Goal: Information Seeking & Learning: Learn about a topic

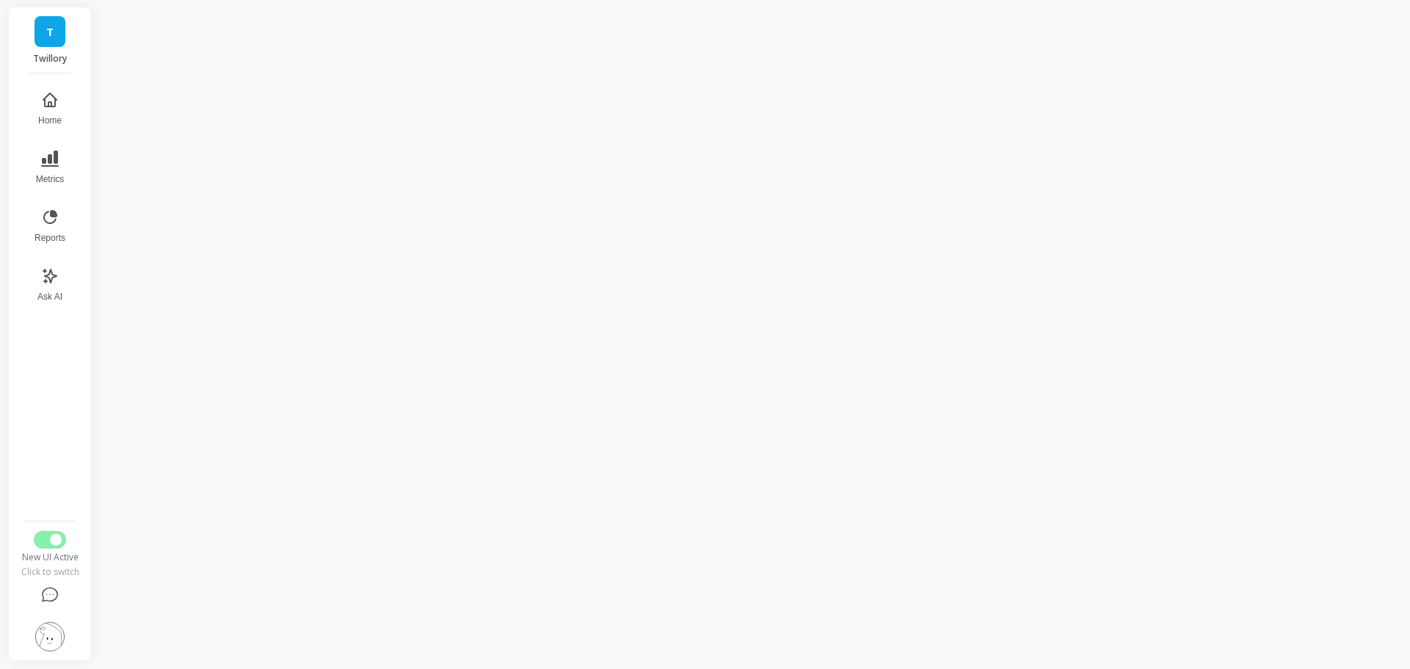
click at [67, 161] on button "Metrics" at bounding box center [50, 167] width 48 height 53
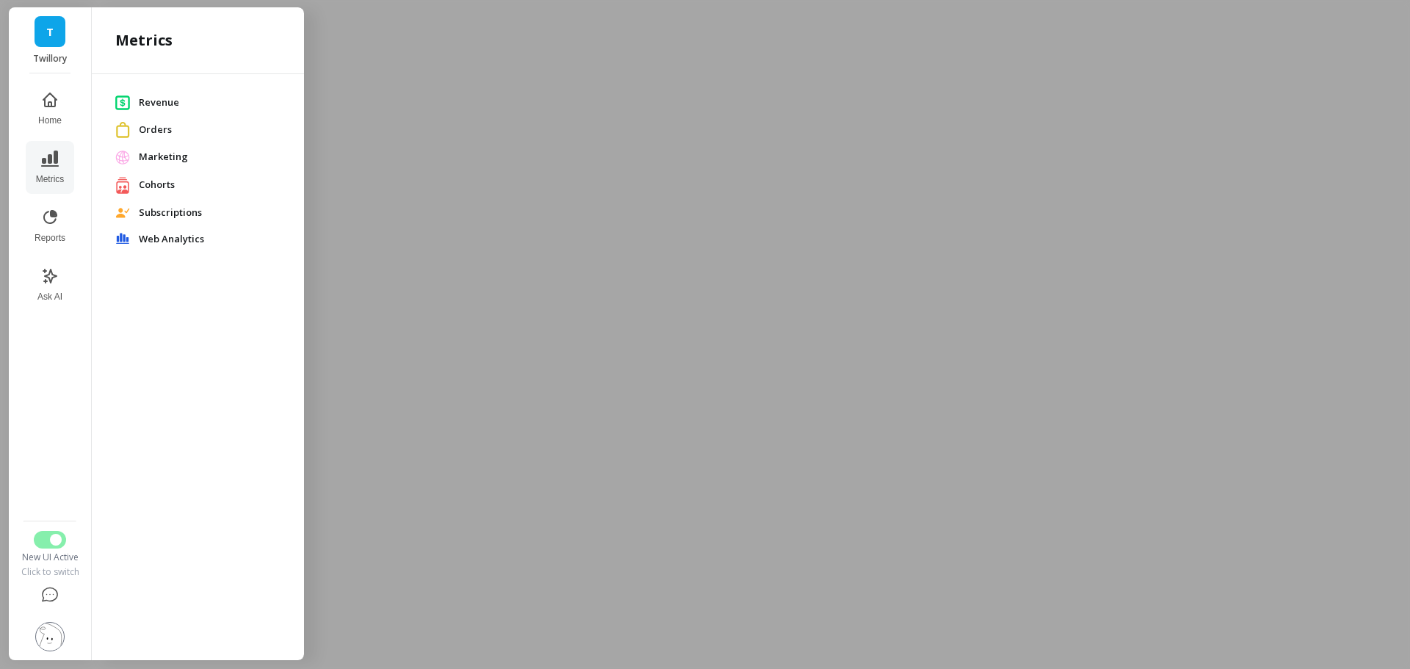
click at [57, 634] on img at bounding box center [49, 636] width 29 height 29
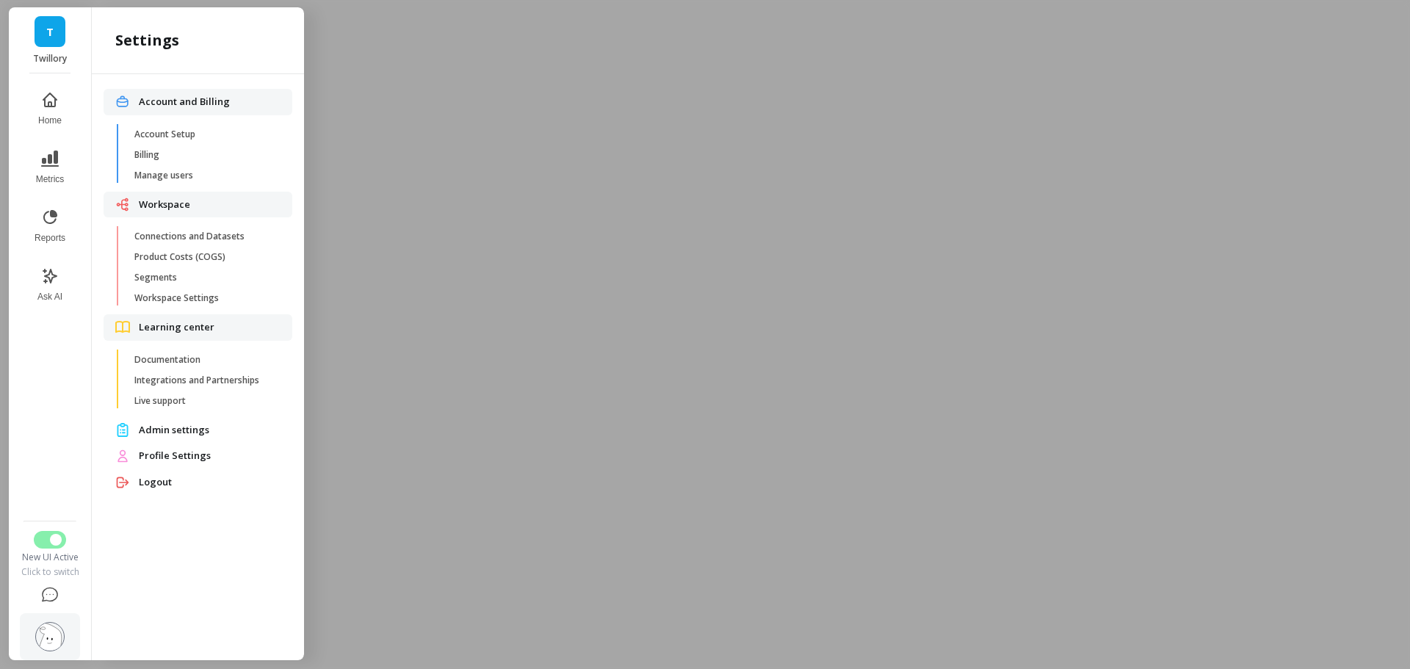
click at [195, 173] on span "Manage users" at bounding box center [204, 176] width 140 height 12
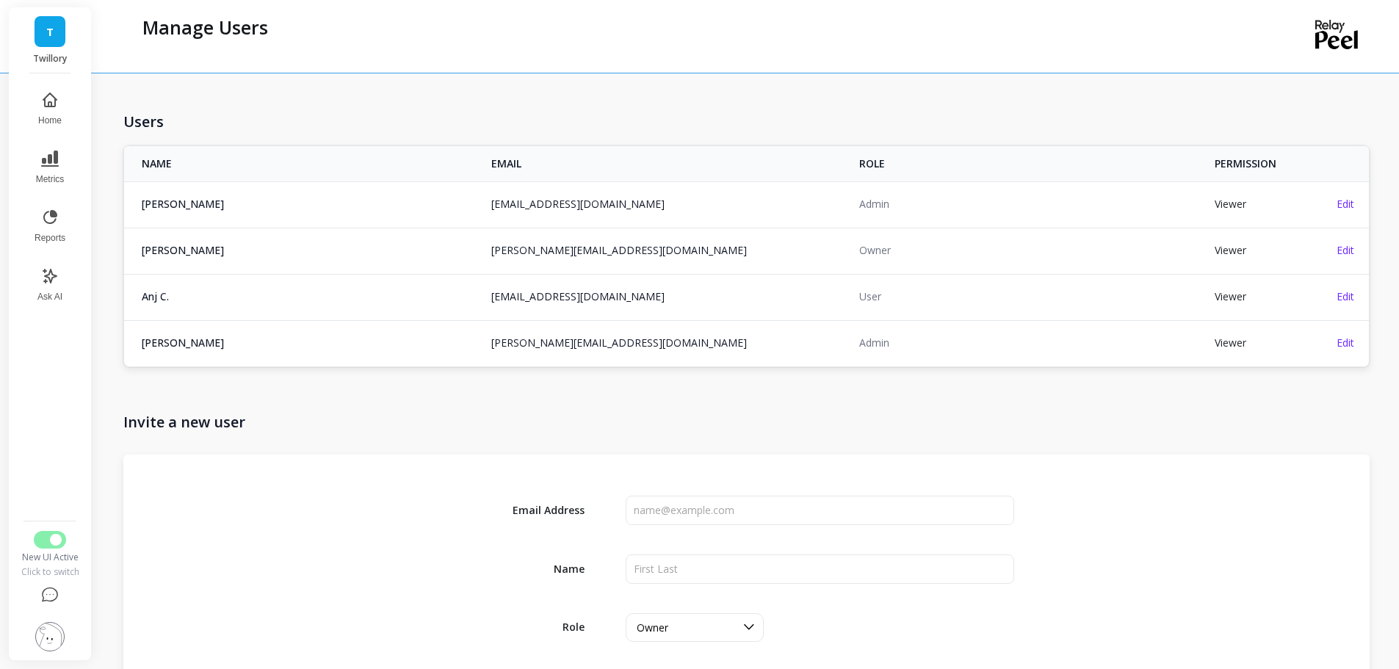
click at [67, 220] on button "Reports" at bounding box center [50, 226] width 48 height 53
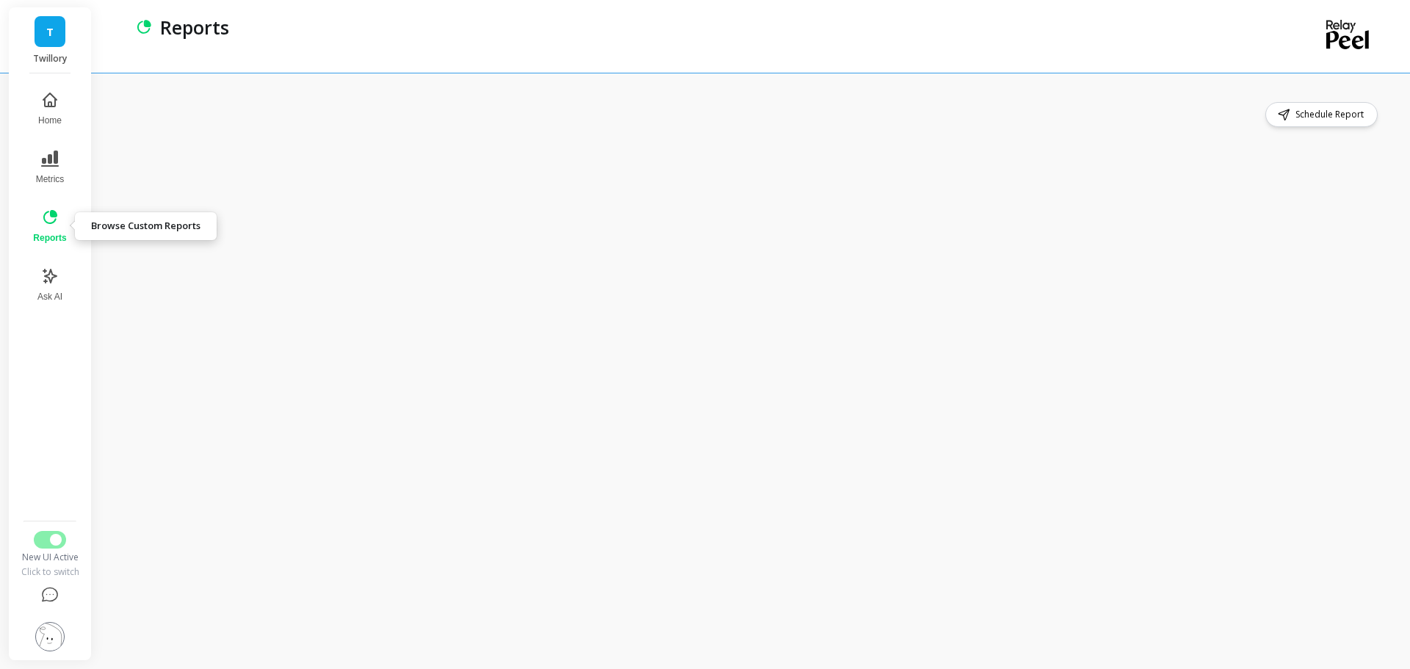
click at [49, 217] on icon at bounding box center [50, 218] width 18 height 18
click at [46, 102] on icon at bounding box center [50, 100] width 18 height 18
click at [50, 538] on span "Switch to Legacy UI" at bounding box center [56, 540] width 12 height 12
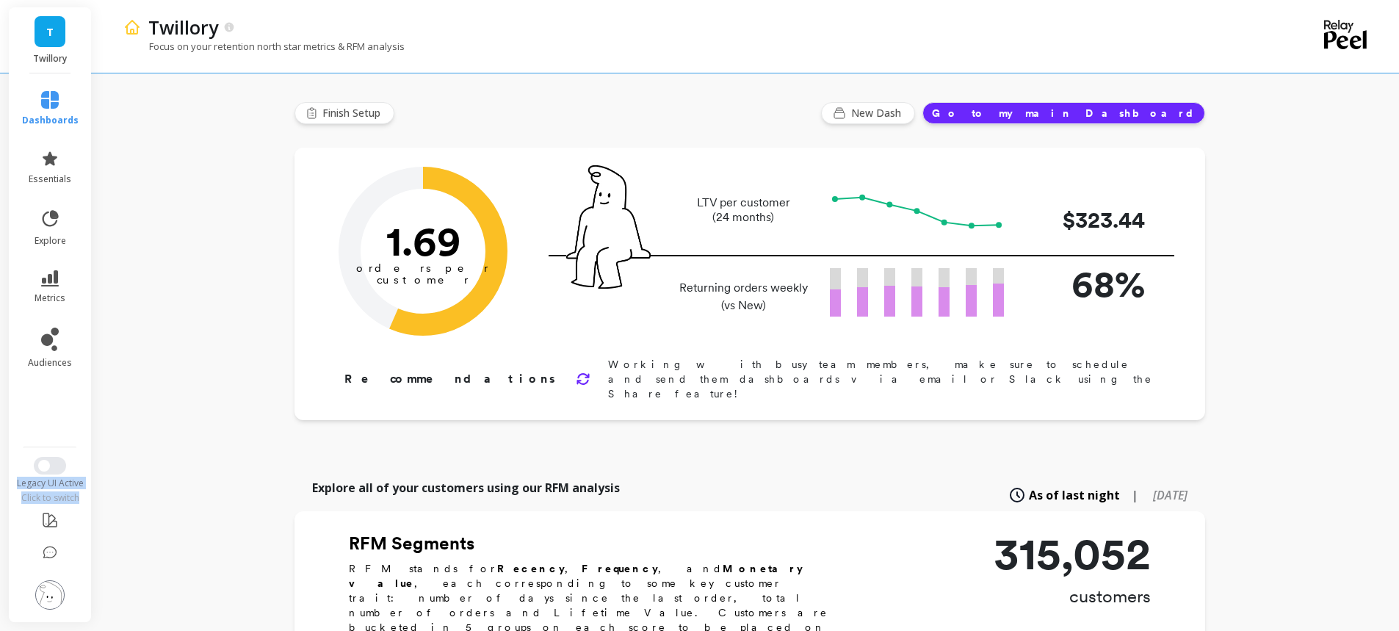
drag, startPoint x: 81, startPoint y: 496, endPoint x: 17, endPoint y: 473, distance: 67.8
click at [17, 473] on div "Legacy UI Active Click to switch" at bounding box center [50, 480] width 86 height 47
click at [50, 483] on div "Legacy UI Active" at bounding box center [50, 483] width 86 height 12
drag, startPoint x: 76, startPoint y: 482, endPoint x: 37, endPoint y: 485, distance: 39.0
click at [37, 485] on div "Legacy UI Active" at bounding box center [50, 483] width 86 height 12
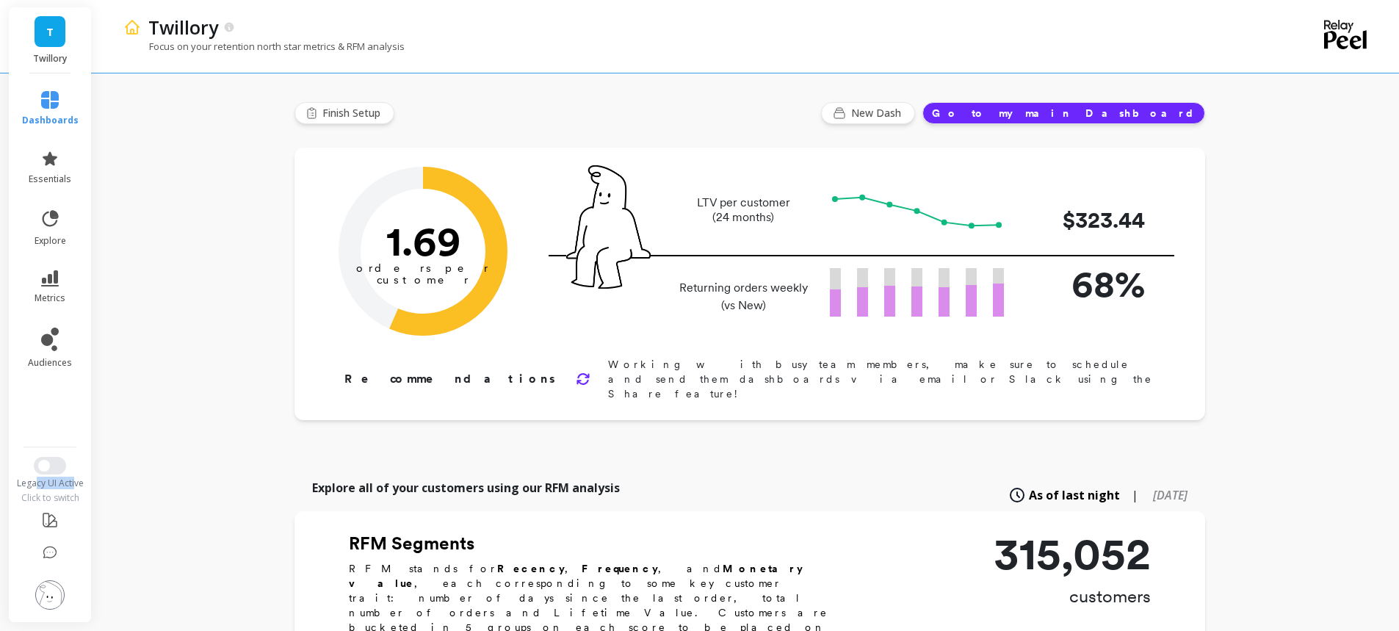
click at [37, 485] on div "Legacy UI Active" at bounding box center [50, 483] width 86 height 12
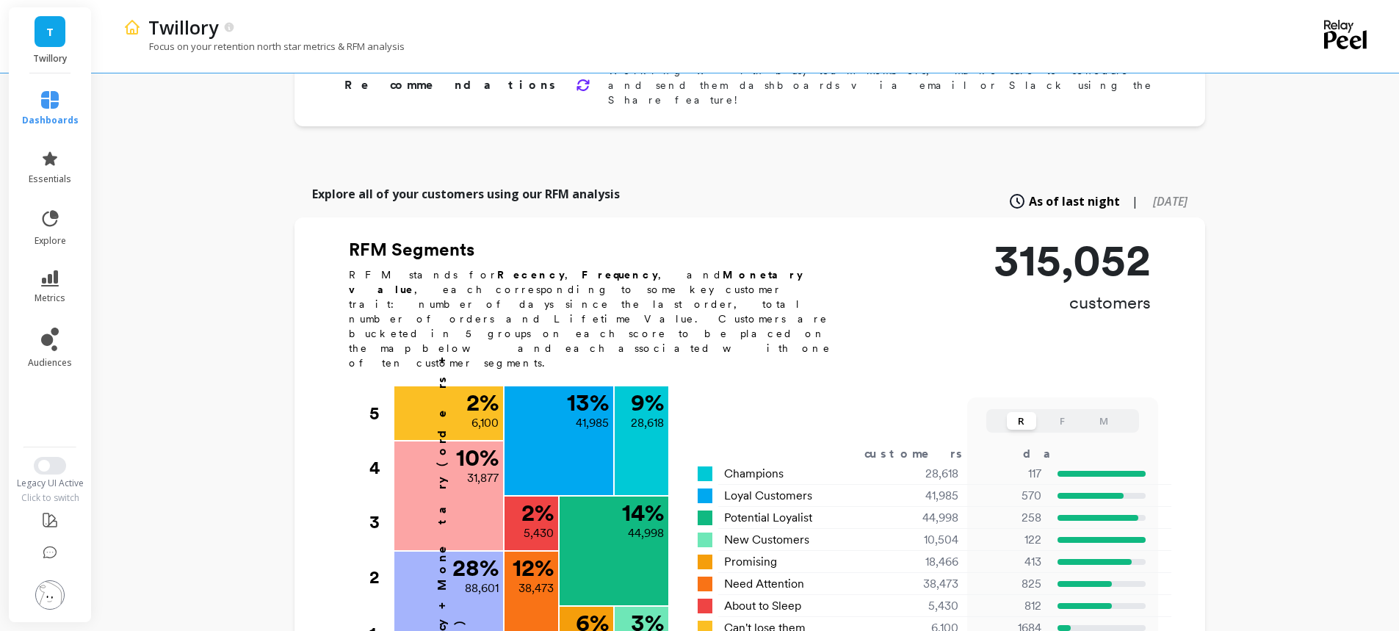
scroll to position [367, 0]
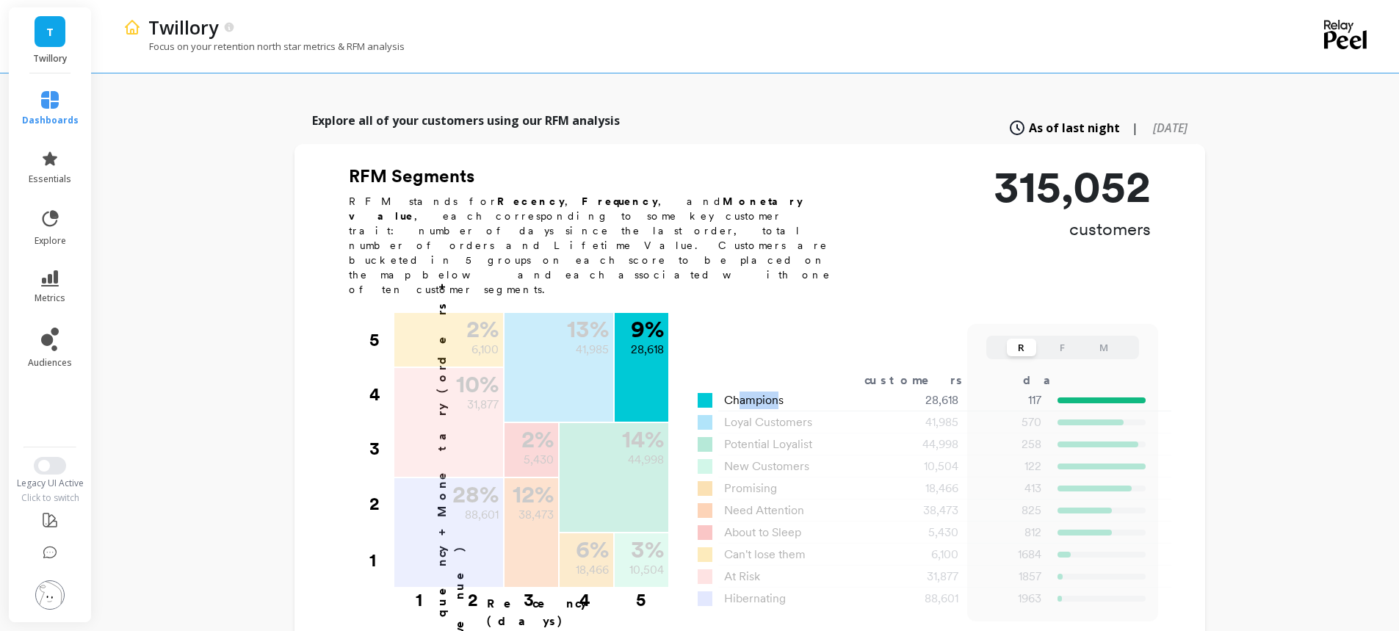
drag, startPoint x: 739, startPoint y: 331, endPoint x: 779, endPoint y: 327, distance: 40.6
click at [779, 391] on span "Champions" at bounding box center [753, 400] width 59 height 18
click at [759, 391] on span "Champions" at bounding box center [753, 400] width 59 height 18
drag, startPoint x: 732, startPoint y: 328, endPoint x: 957, endPoint y: 323, distance: 224.8
click at [957, 389] on div "Champions 28,618 117 5.37 $1,363.31" at bounding box center [924, 400] width 453 height 22
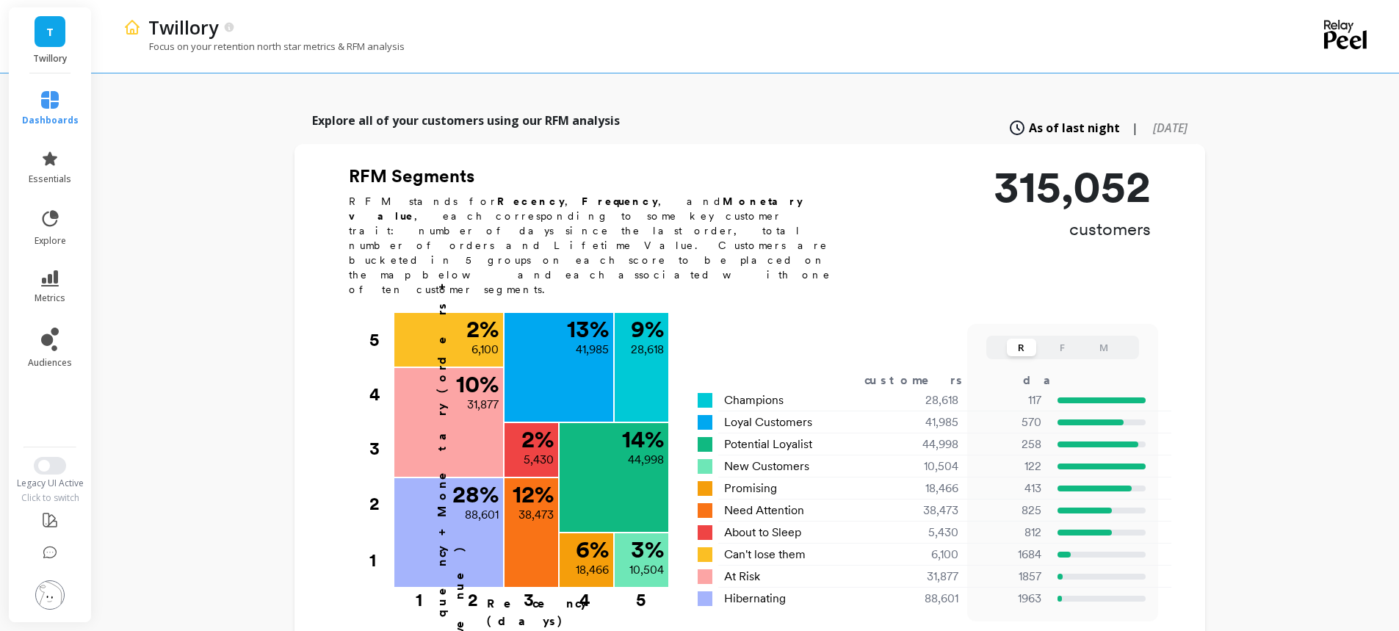
click at [883, 221] on div "RFM Segments RFM stands for Recency , Frequency , and Monetary value , each cor…" at bounding box center [750, 235] width 802 height 142
click at [57, 167] on icon at bounding box center [50, 159] width 18 height 18
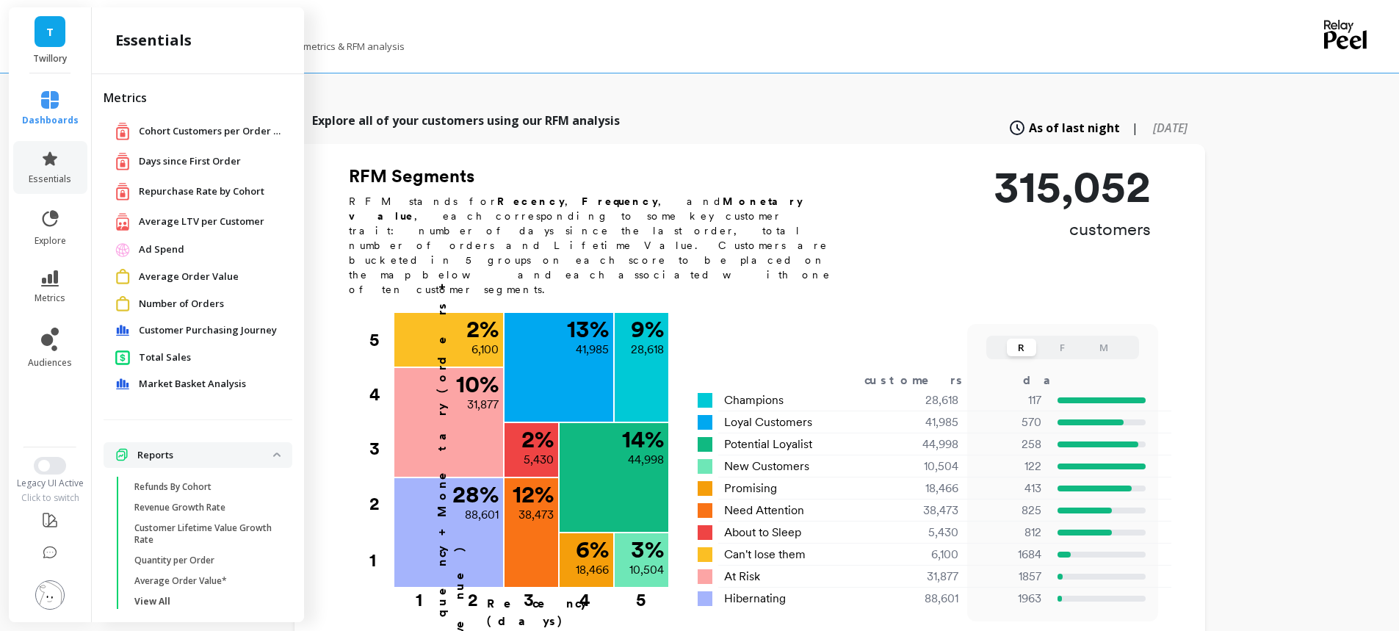
scroll to position [16, 0]
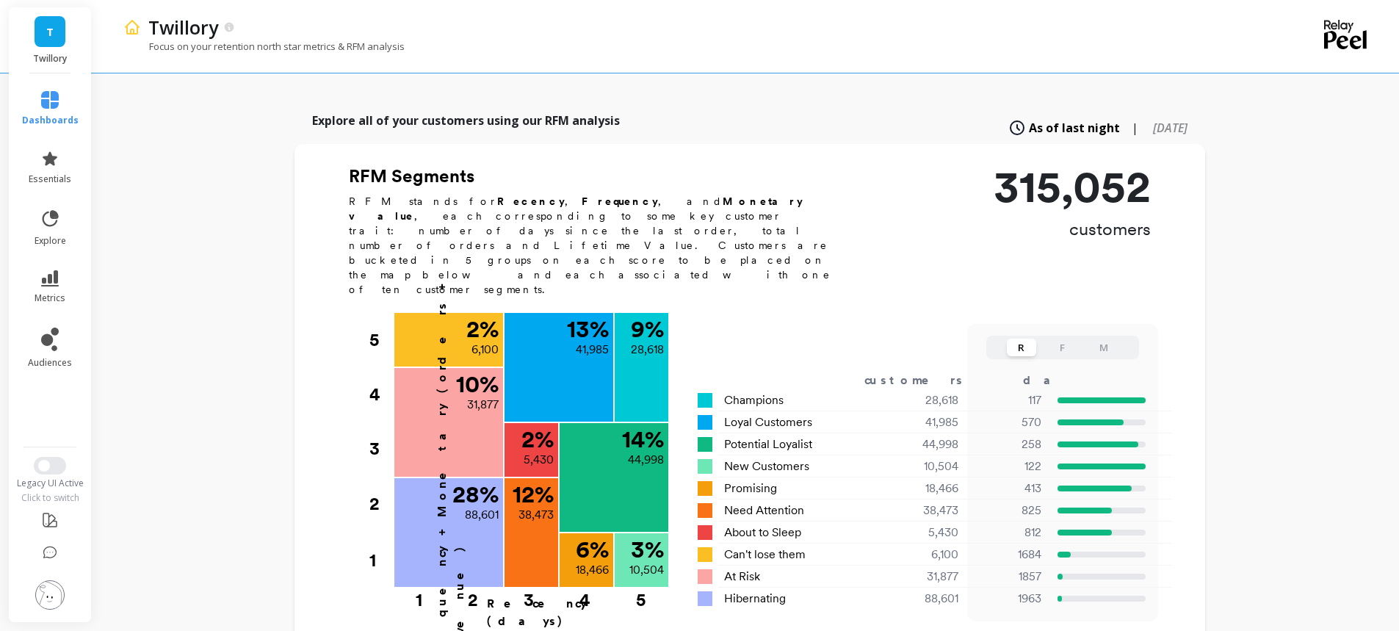
click at [308, 311] on div "RFM Segments RFM stands for Recency , Frequency , and Monetary value , each cor…" at bounding box center [749, 402] width 911 height 477
click at [62, 276] on link "metrics" at bounding box center [50, 287] width 57 height 34
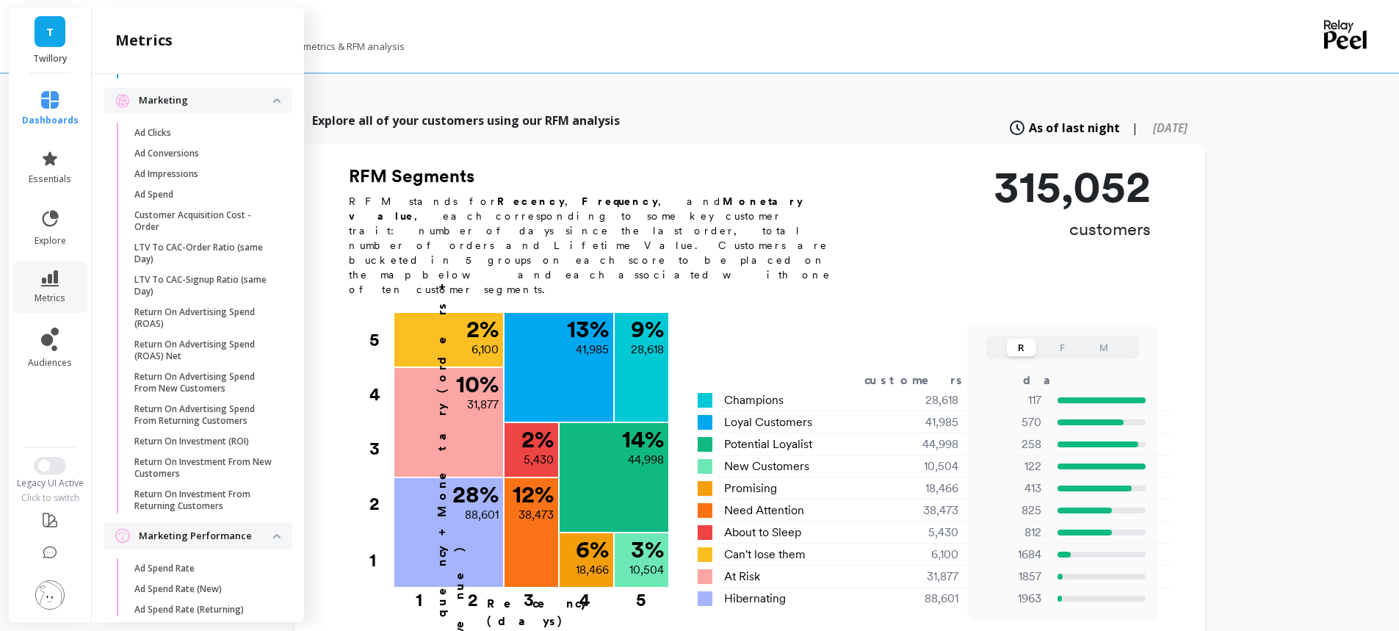
scroll to position [1267, 0]
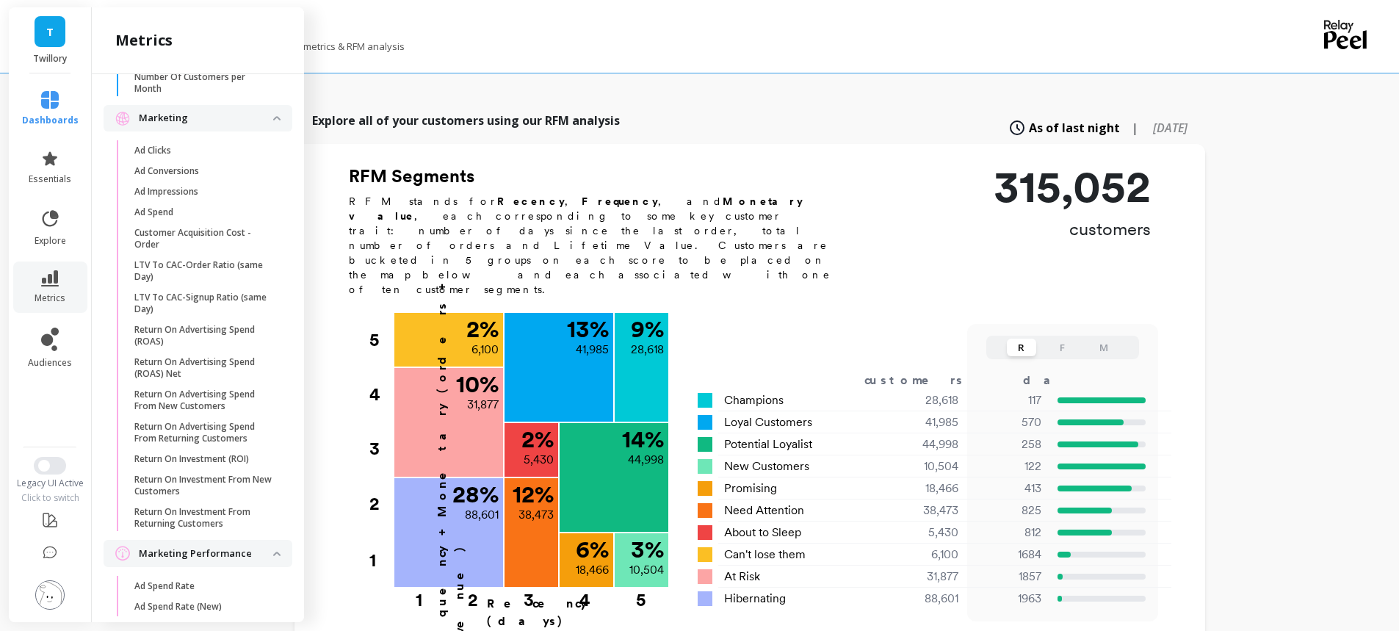
click at [232, 126] on p "Marketing" at bounding box center [206, 118] width 134 height 15
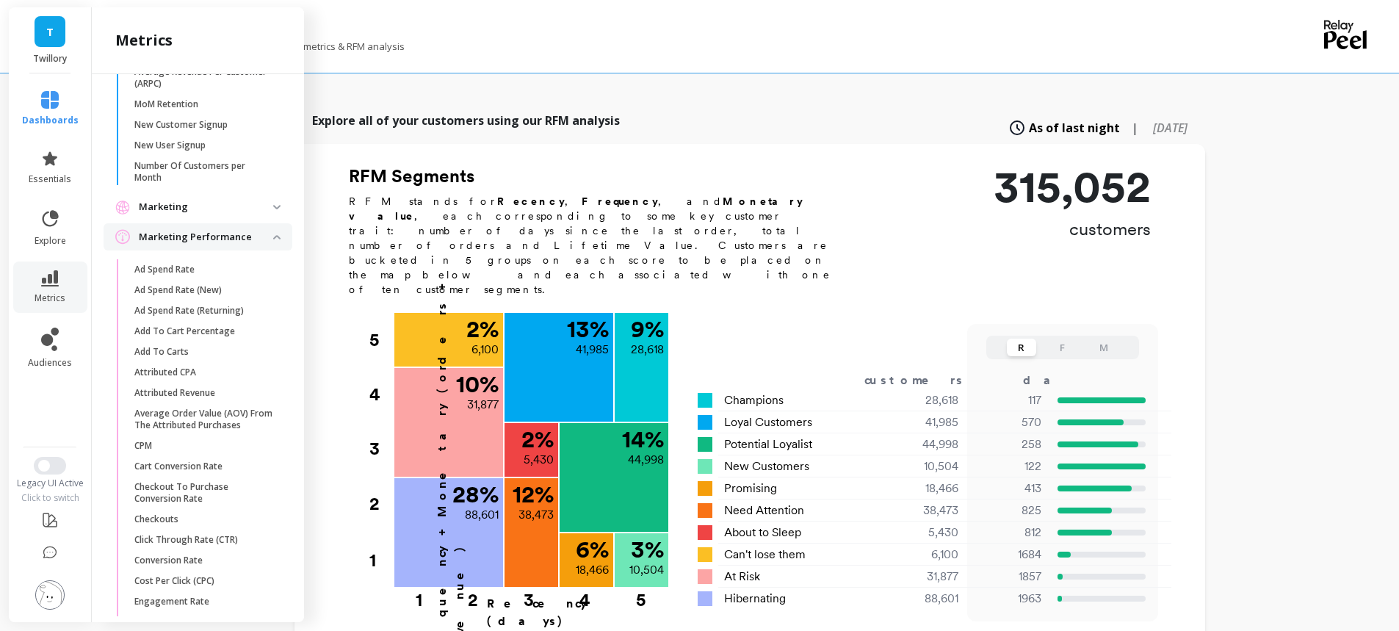
scroll to position [1047, 0]
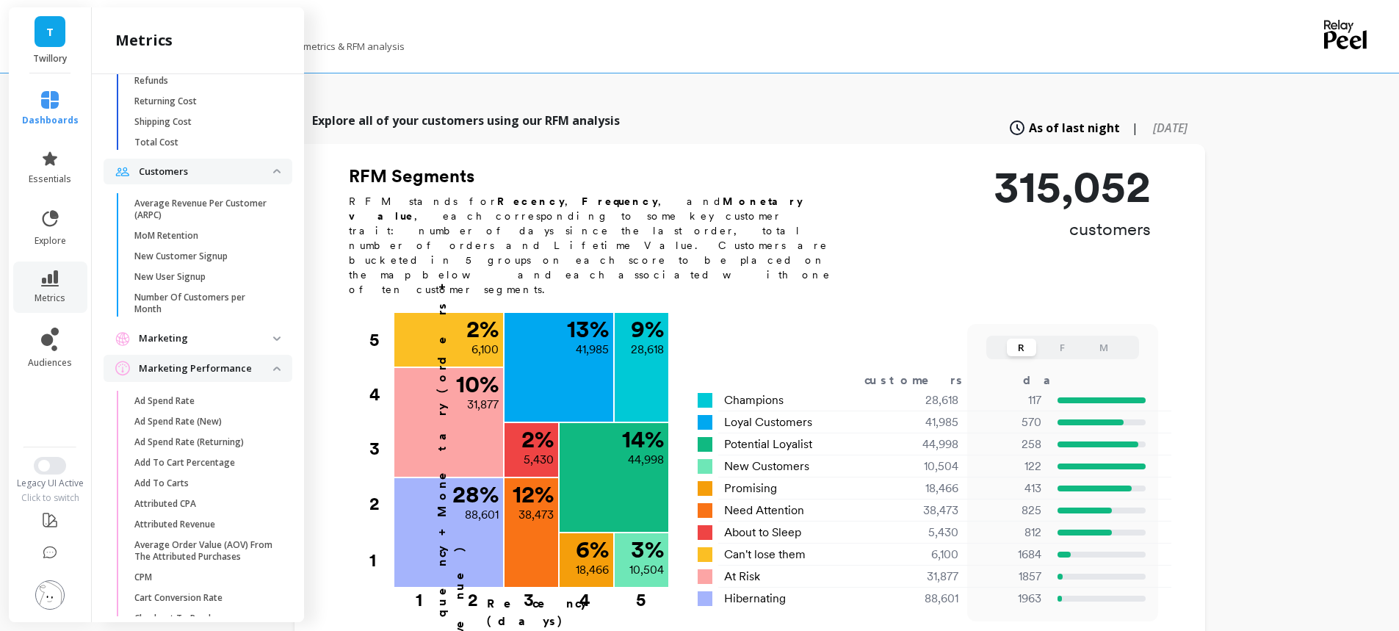
click at [253, 376] on p "Marketing Performance" at bounding box center [206, 368] width 134 height 15
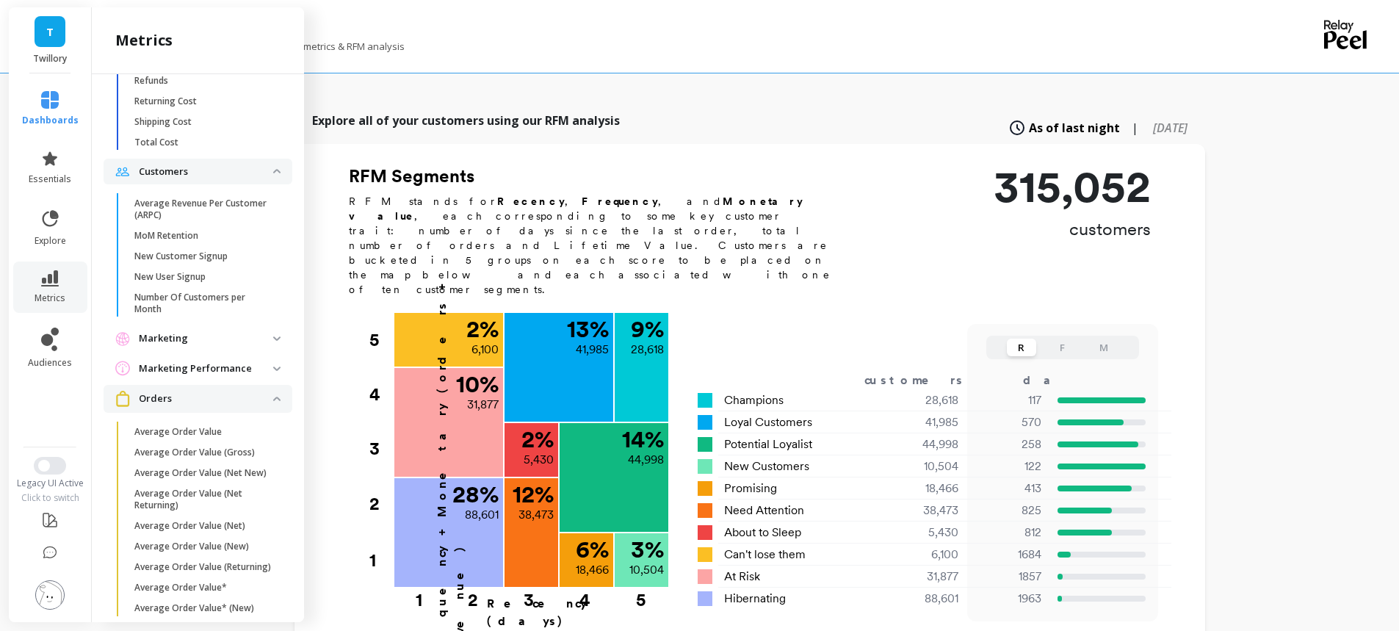
click at [249, 406] on p "Orders" at bounding box center [206, 398] width 134 height 15
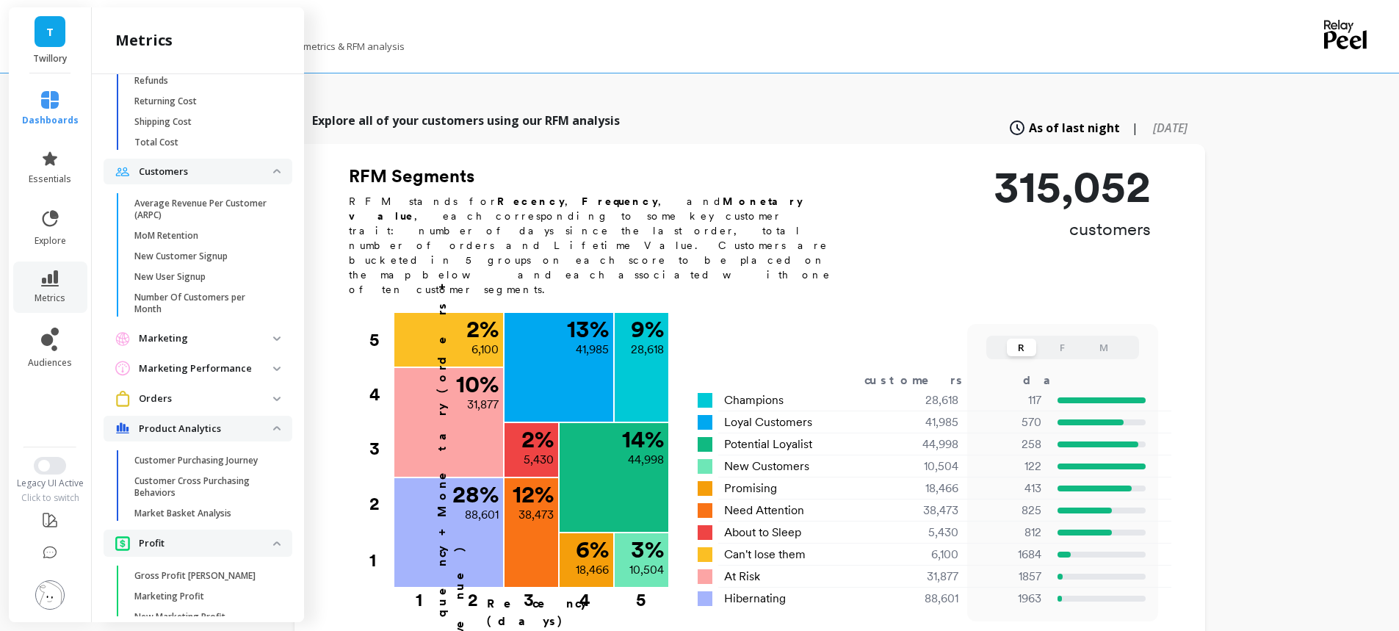
click at [247, 376] on p "Marketing Performance" at bounding box center [206, 368] width 134 height 15
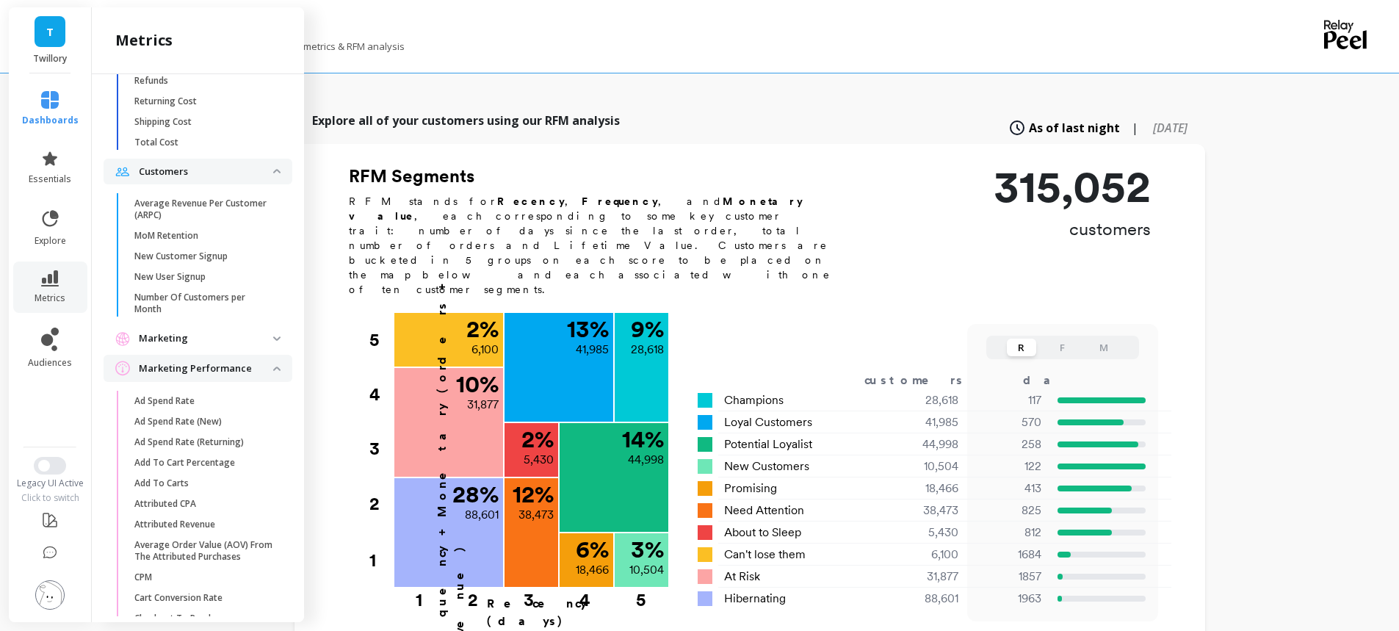
click at [253, 352] on span "Marketing" at bounding box center [198, 338] width 189 height 26
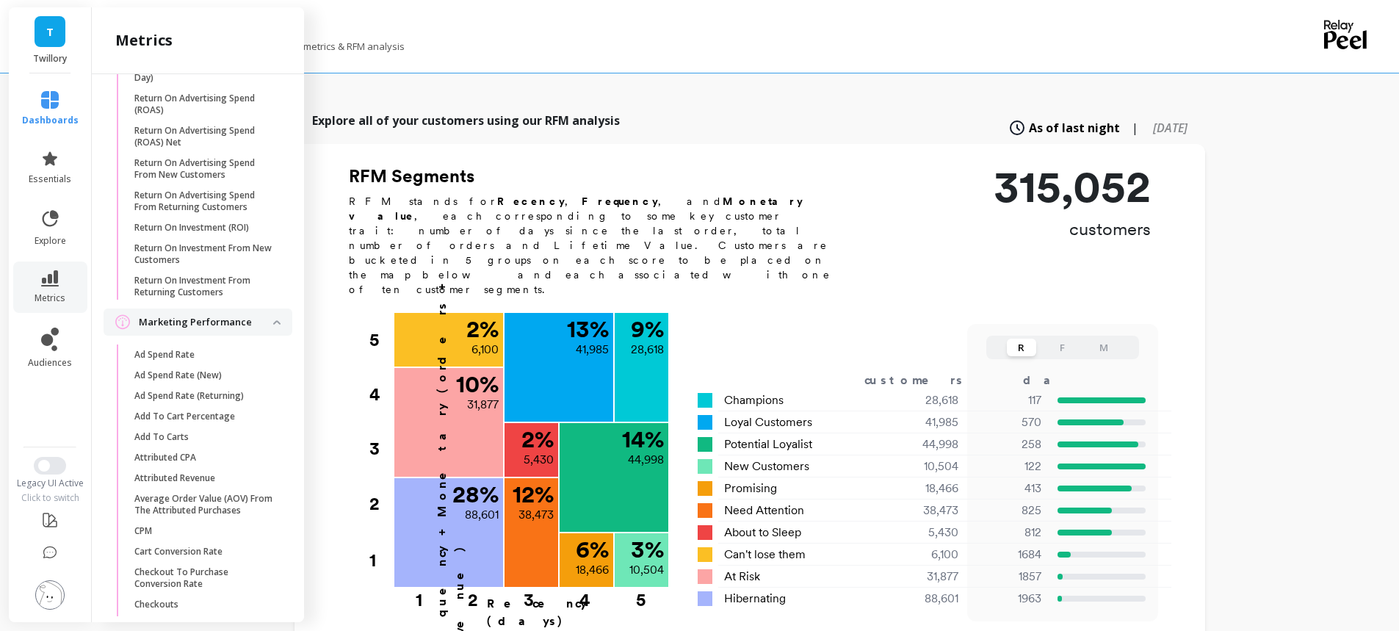
scroll to position [2155, 0]
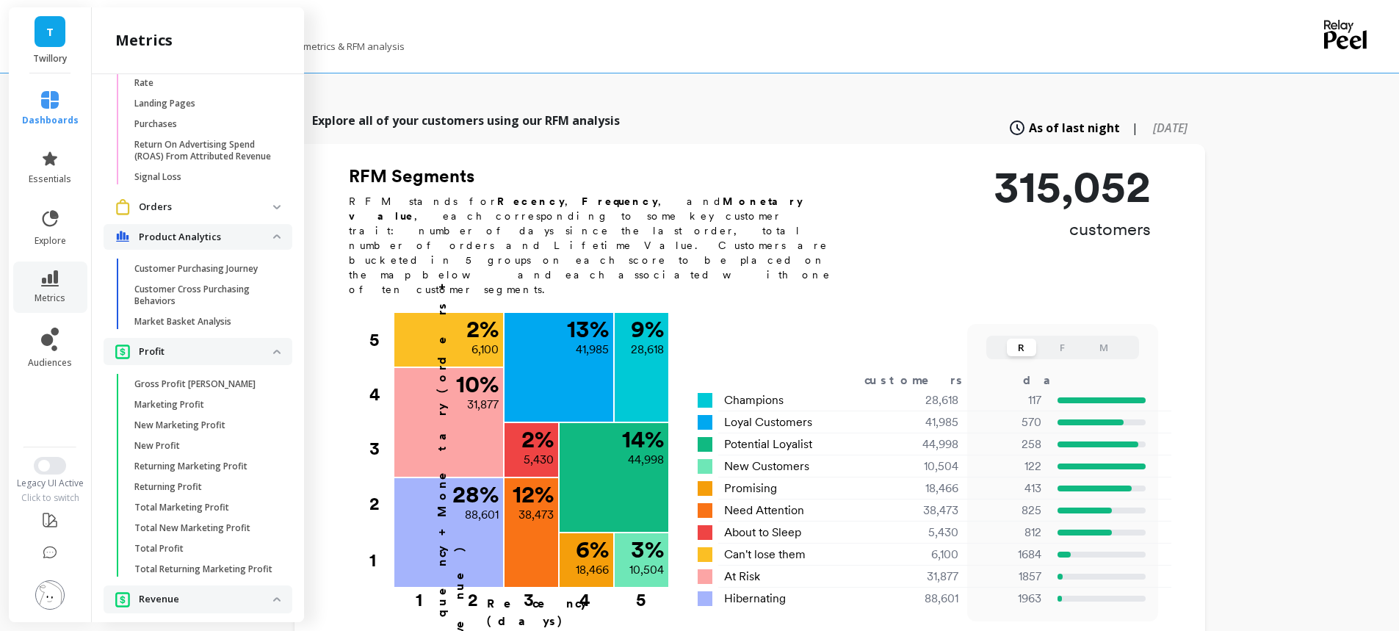
click at [218, 328] on p "Market Basket Analysis" at bounding box center [182, 322] width 97 height 12
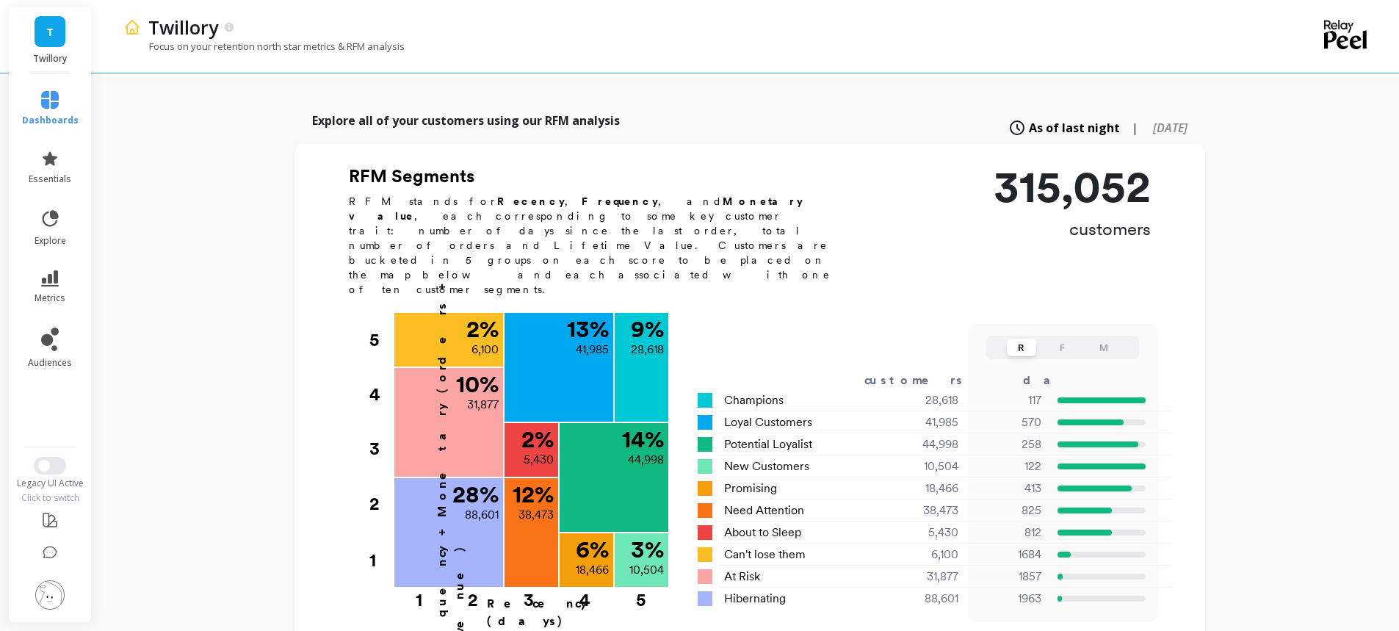
scroll to position [0, 0]
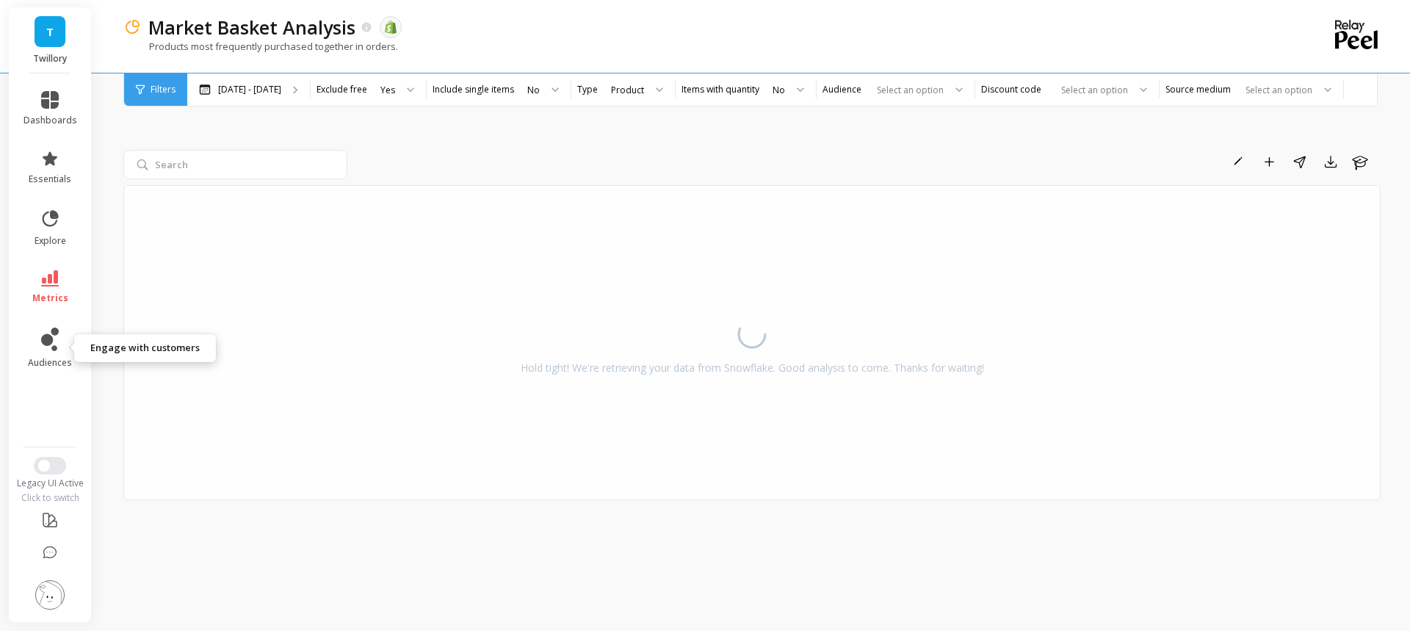
click at [49, 340] on icon at bounding box center [47, 340] width 12 height 12
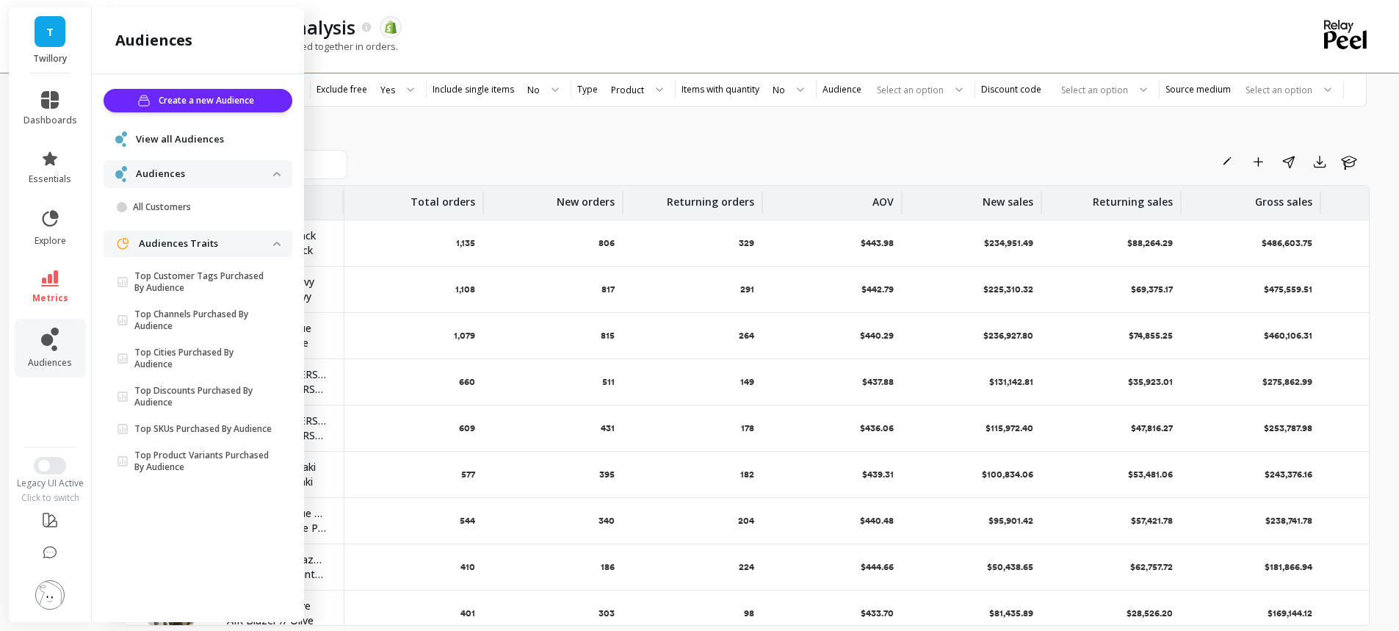
click at [457, 123] on div "Rename Add to Dashboard Share Export Learn Products Total orders New orders Ret…" at bounding box center [746, 371] width 1246 height 588
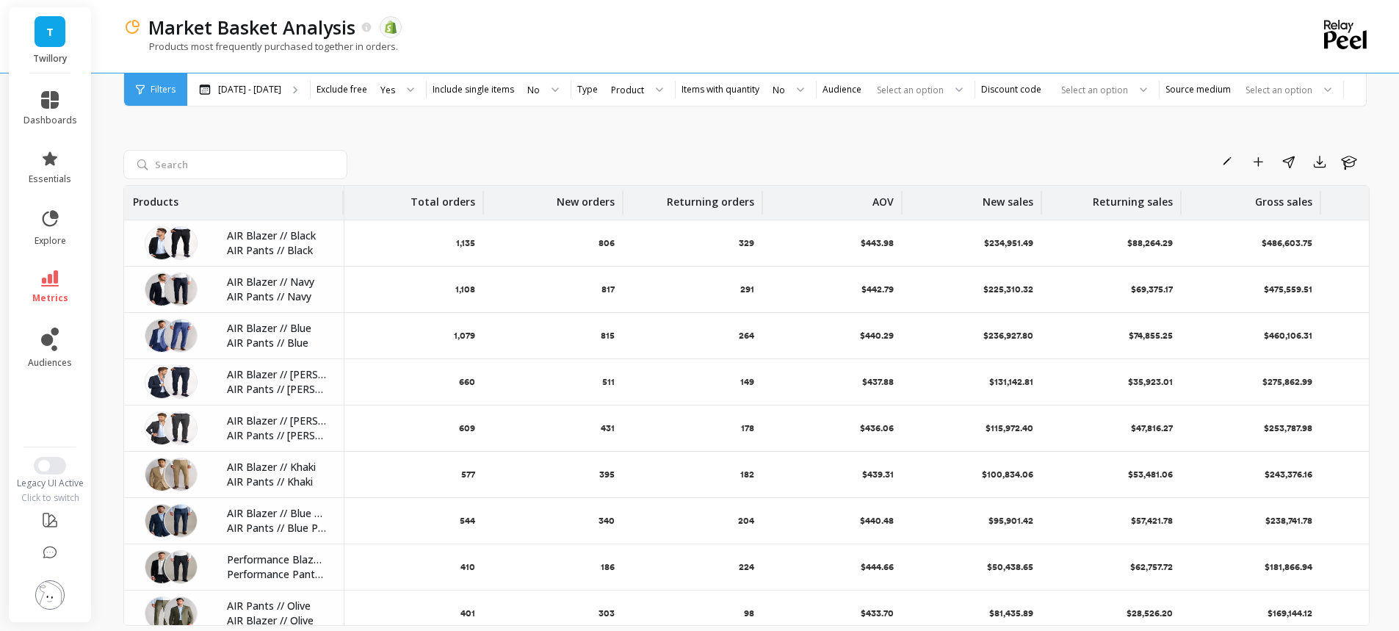
click at [839, 145] on div "Rename Add to Dashboard Share Export Learn Products Total orders New orders Ret…" at bounding box center [746, 371] width 1246 height 588
drag, startPoint x: 50, startPoint y: 223, endPoint x: 76, endPoint y: 223, distance: 25.7
click at [50, 223] on icon at bounding box center [50, 219] width 21 height 21
click at [413, 153] on div "Rename Add to Dashboard Share Export Learn" at bounding box center [861, 161] width 1016 height 23
click at [39, 465] on span "Switch to New UI" at bounding box center [44, 466] width 12 height 12
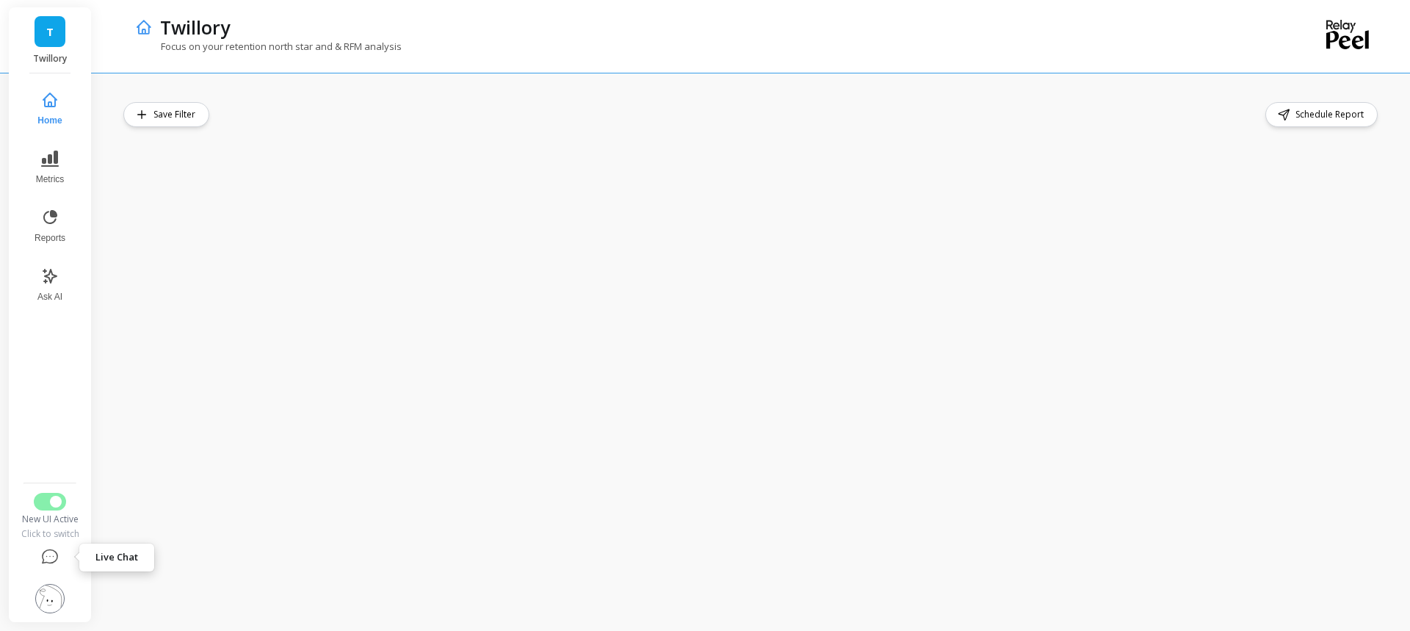
click at [48, 551] on icon at bounding box center [50, 558] width 18 height 18
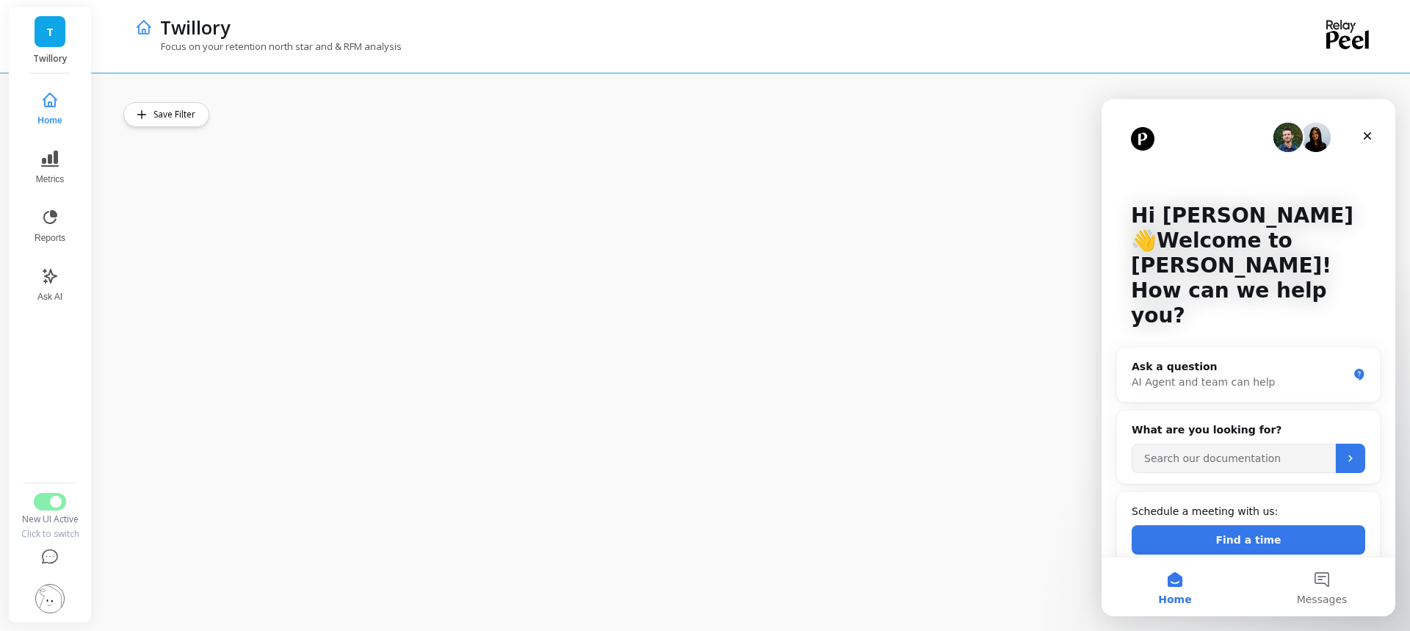
click at [1372, 142] on div "Close" at bounding box center [1367, 136] width 26 height 26
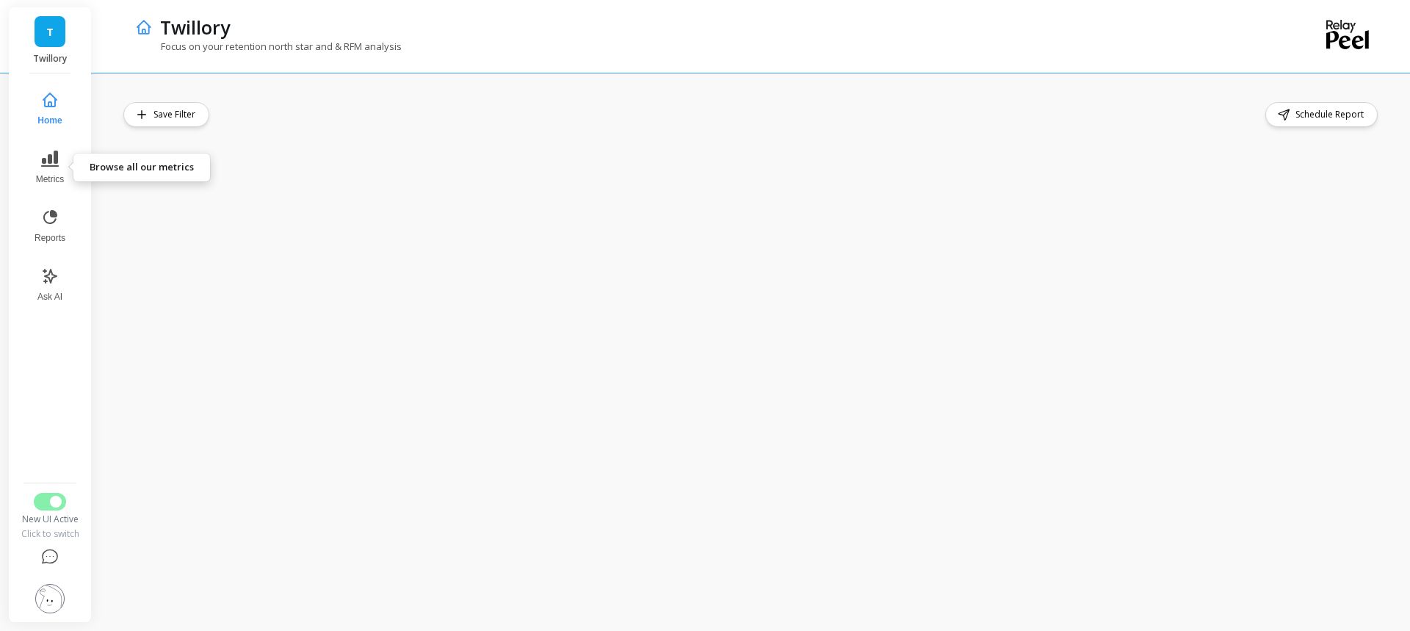
click at [51, 156] on icon at bounding box center [50, 159] width 18 height 16
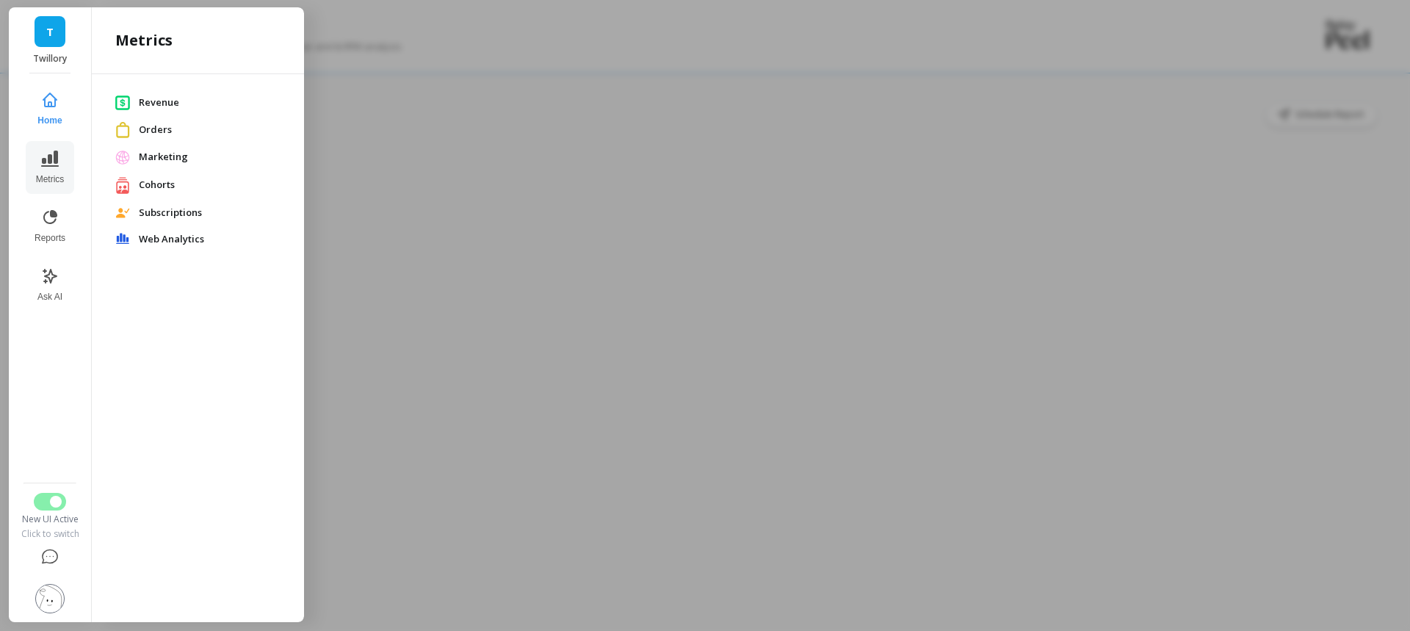
click at [156, 129] on span "Orders" at bounding box center [210, 130] width 142 height 15
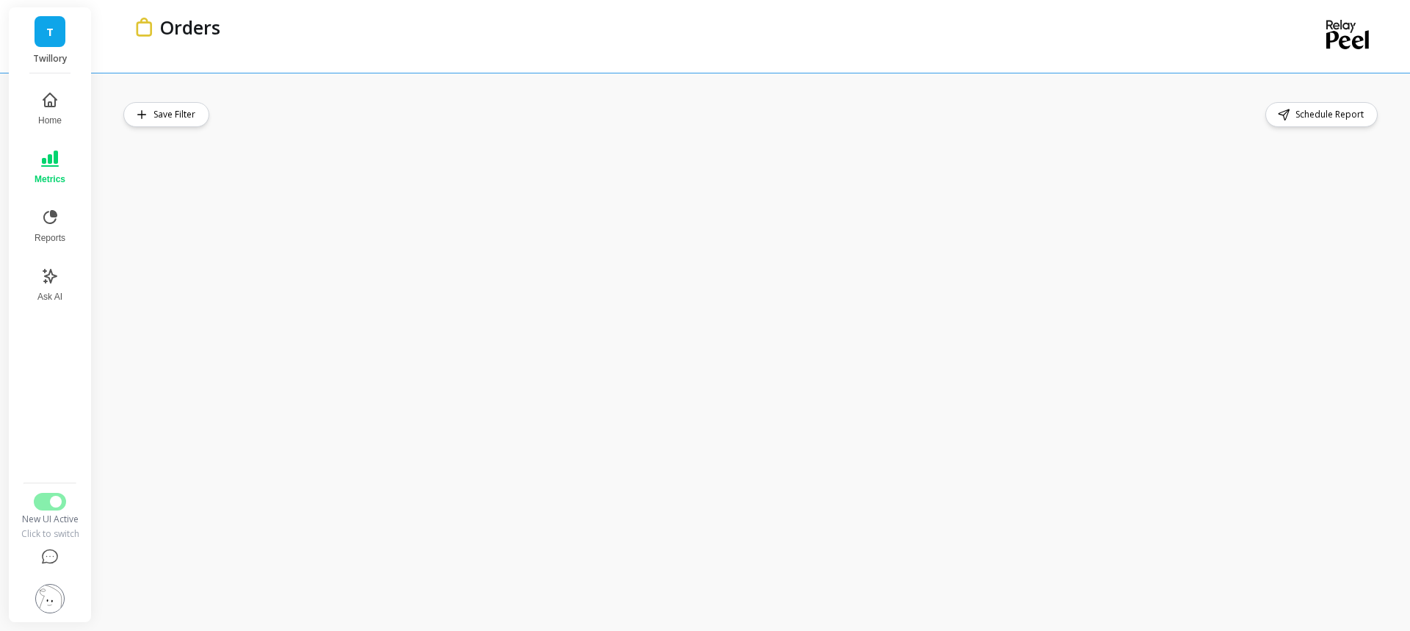
click at [39, 165] on button "Metrics" at bounding box center [50, 167] width 48 height 53
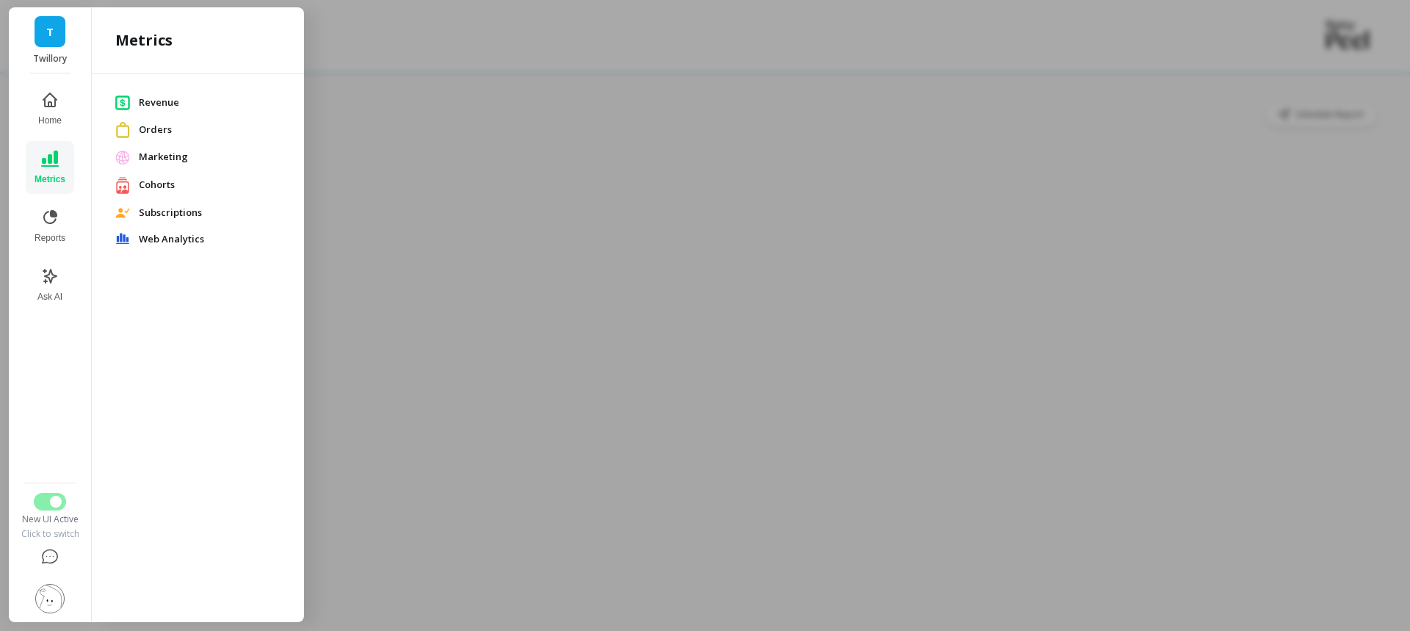
click at [437, 115] on div at bounding box center [705, 315] width 1410 height 631
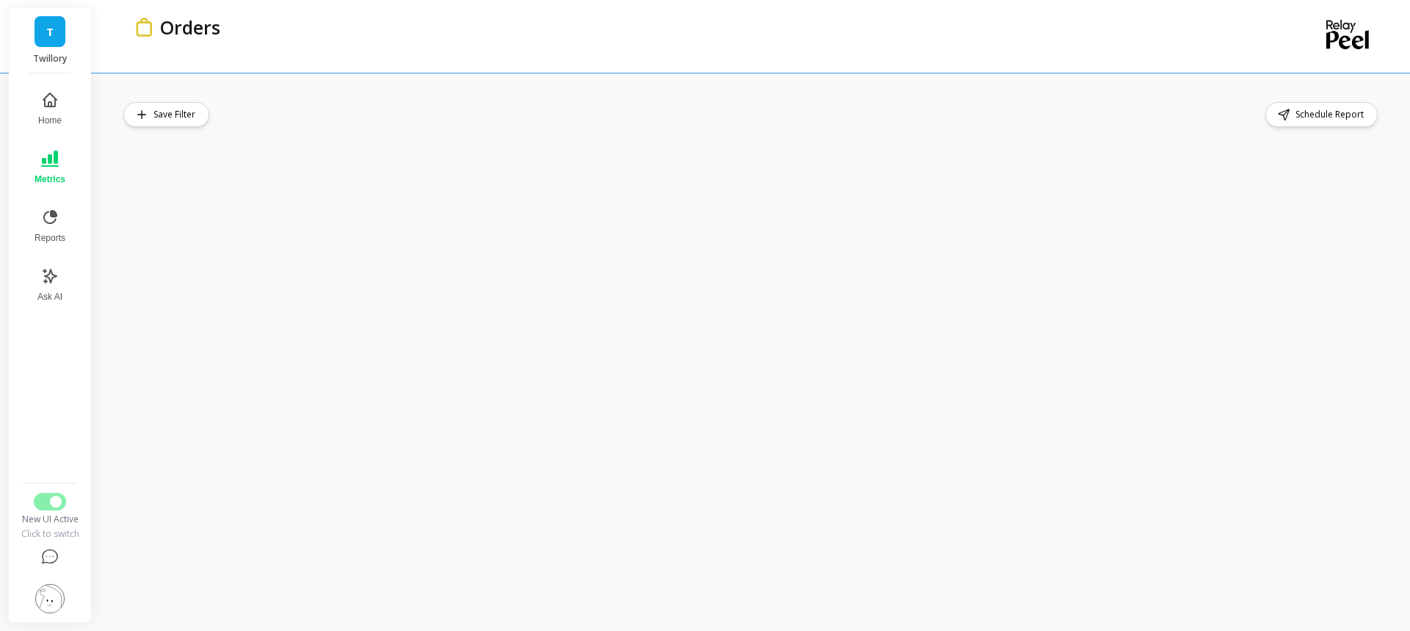
click at [48, 159] on icon at bounding box center [50, 159] width 18 height 16
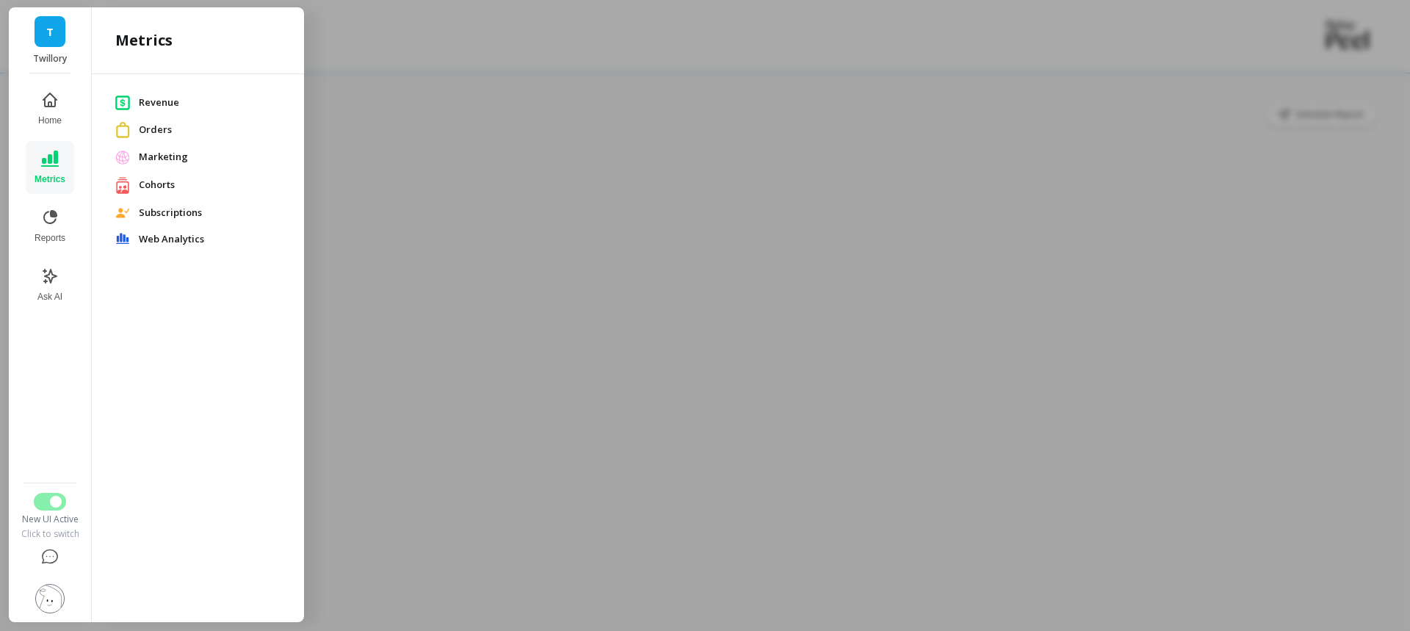
click at [175, 238] on span "Web Analytics" at bounding box center [210, 239] width 142 height 15
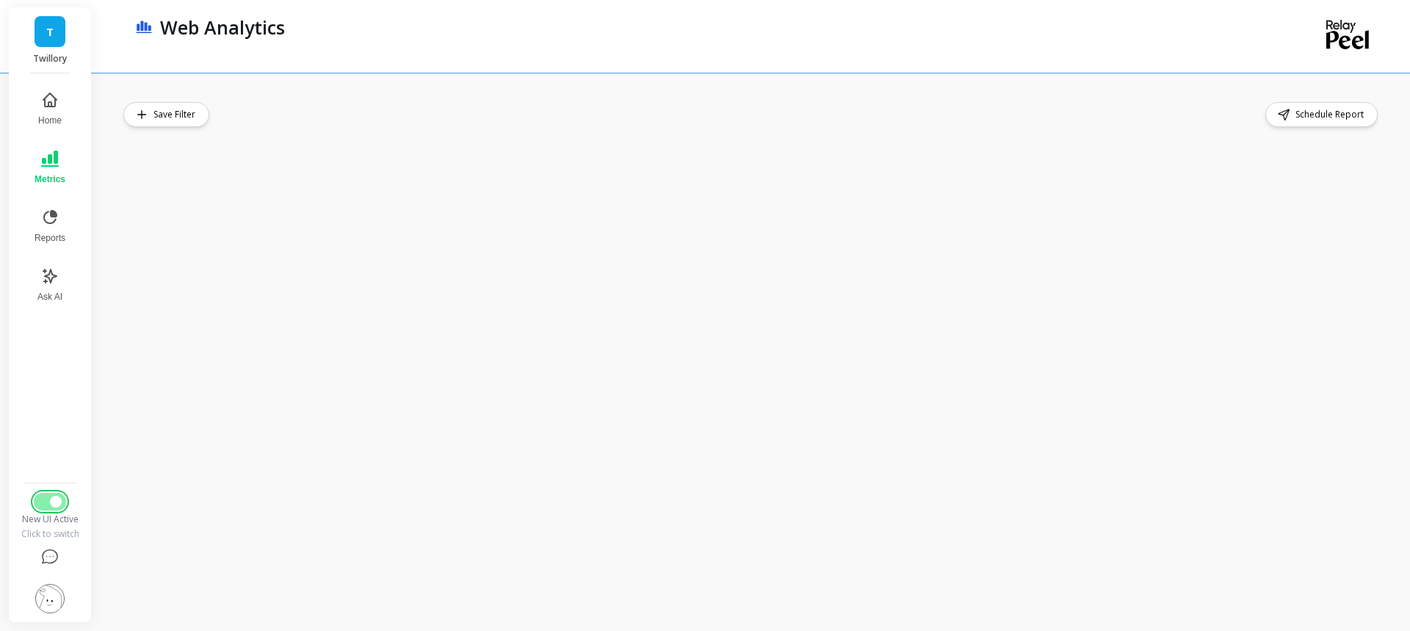
click at [50, 501] on span "Switch to Legacy UI" at bounding box center [56, 502] width 12 height 12
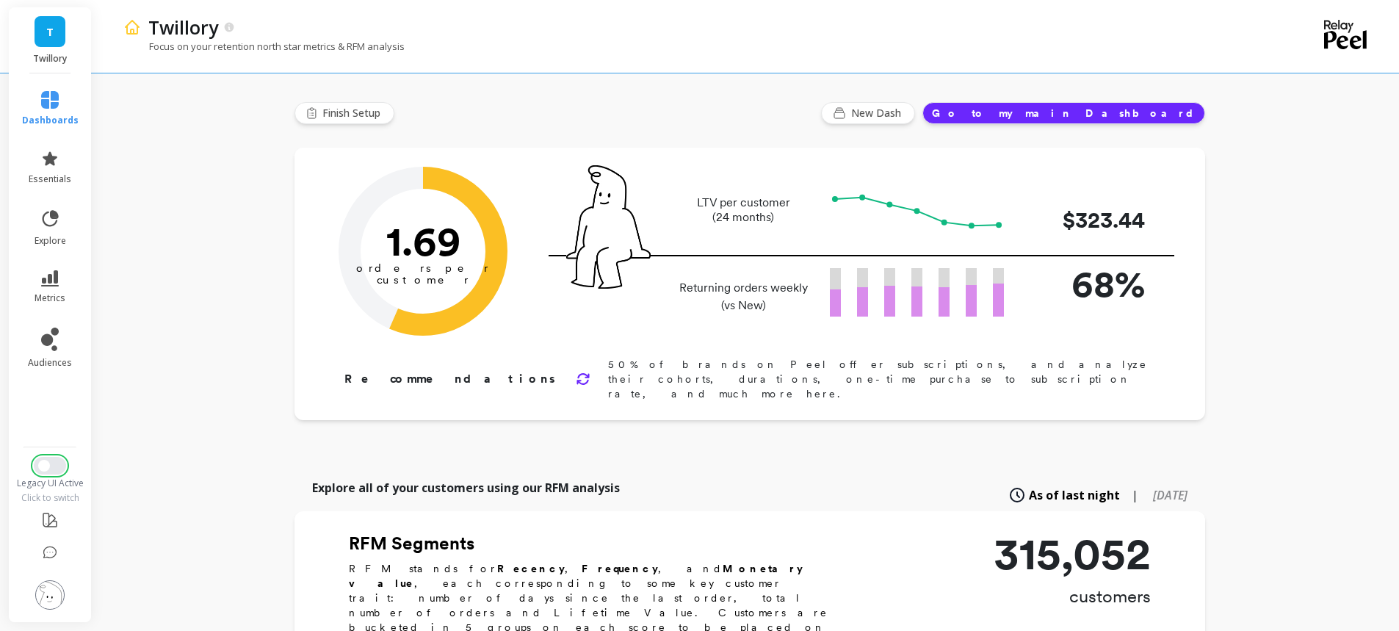
click at [51, 463] on button "Switch to New UI" at bounding box center [50, 466] width 32 height 18
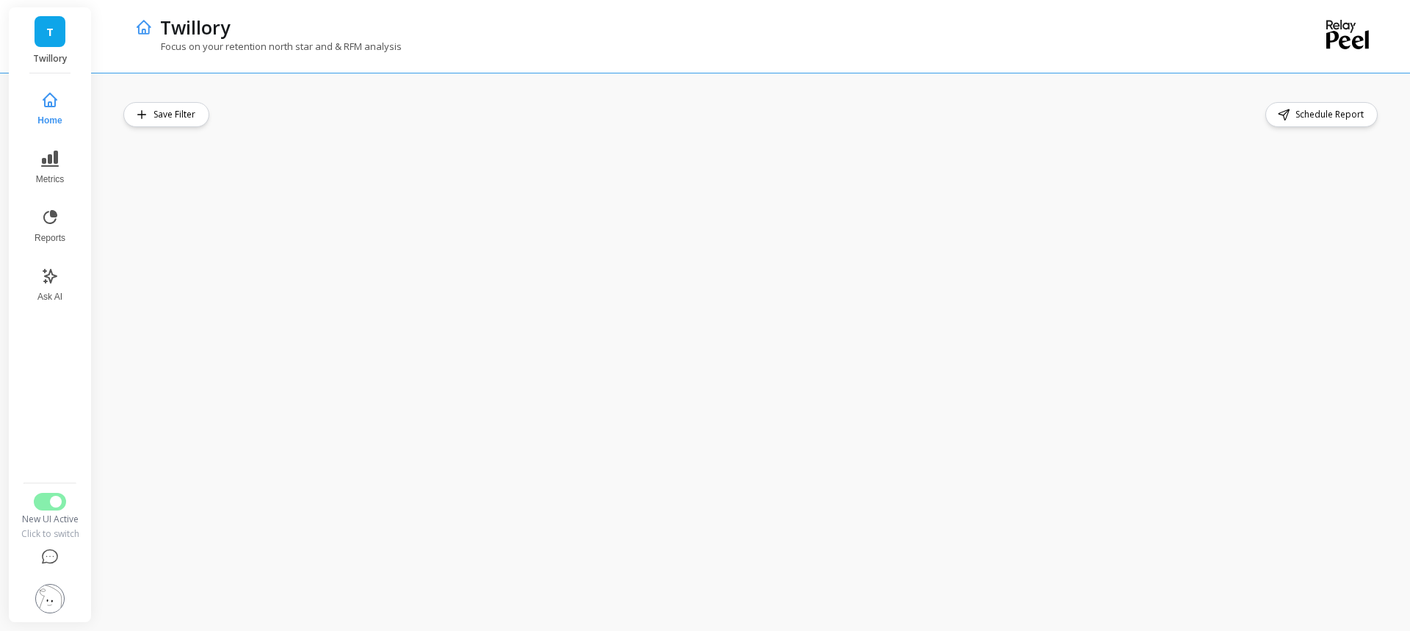
click at [46, 232] on span "Reports" at bounding box center [50, 238] width 31 height 12
click at [47, 275] on icon at bounding box center [49, 276] width 13 height 13
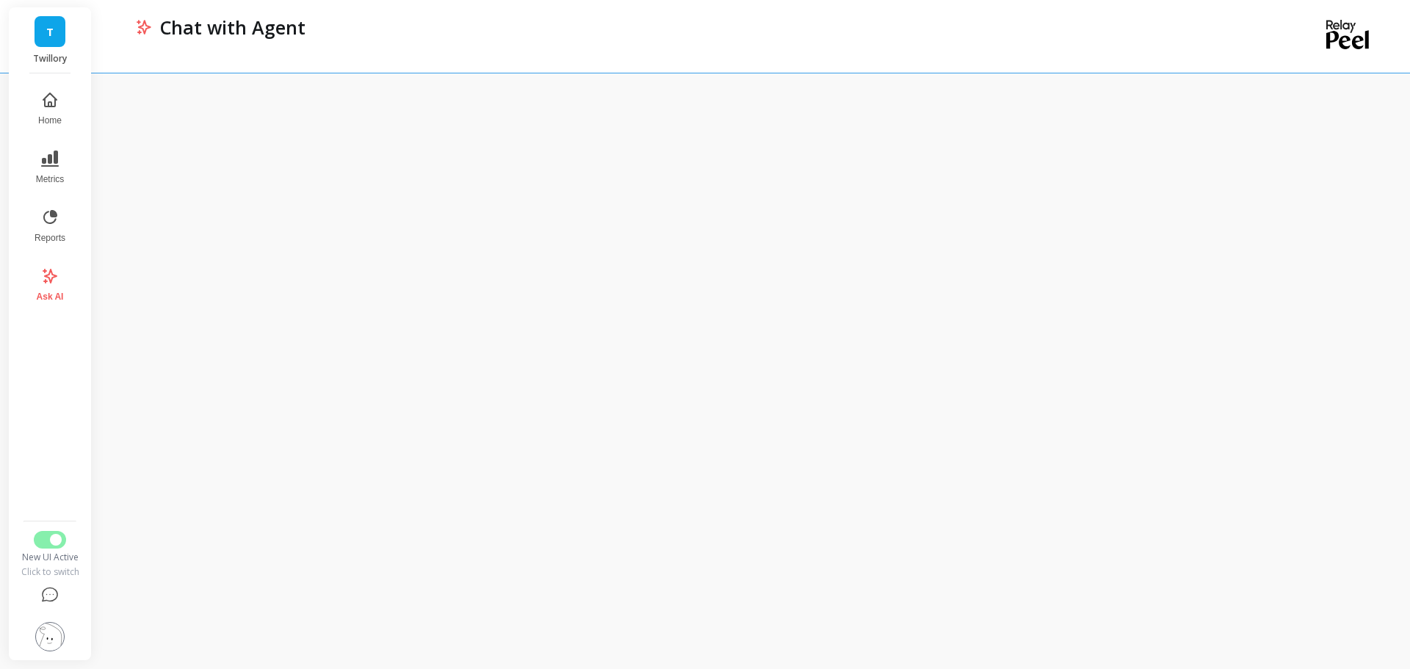
click at [59, 593] on button at bounding box center [50, 595] width 60 height 35
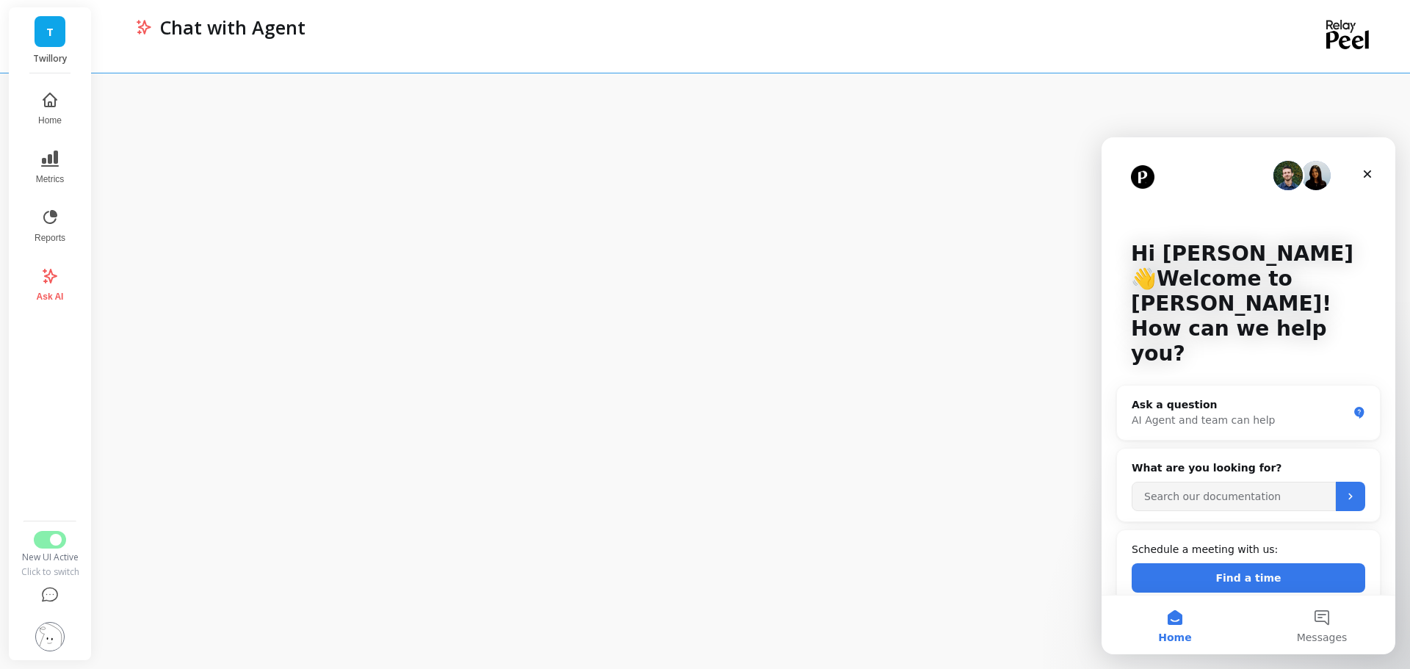
click at [1367, 167] on div "Close" at bounding box center [1367, 174] width 26 height 26
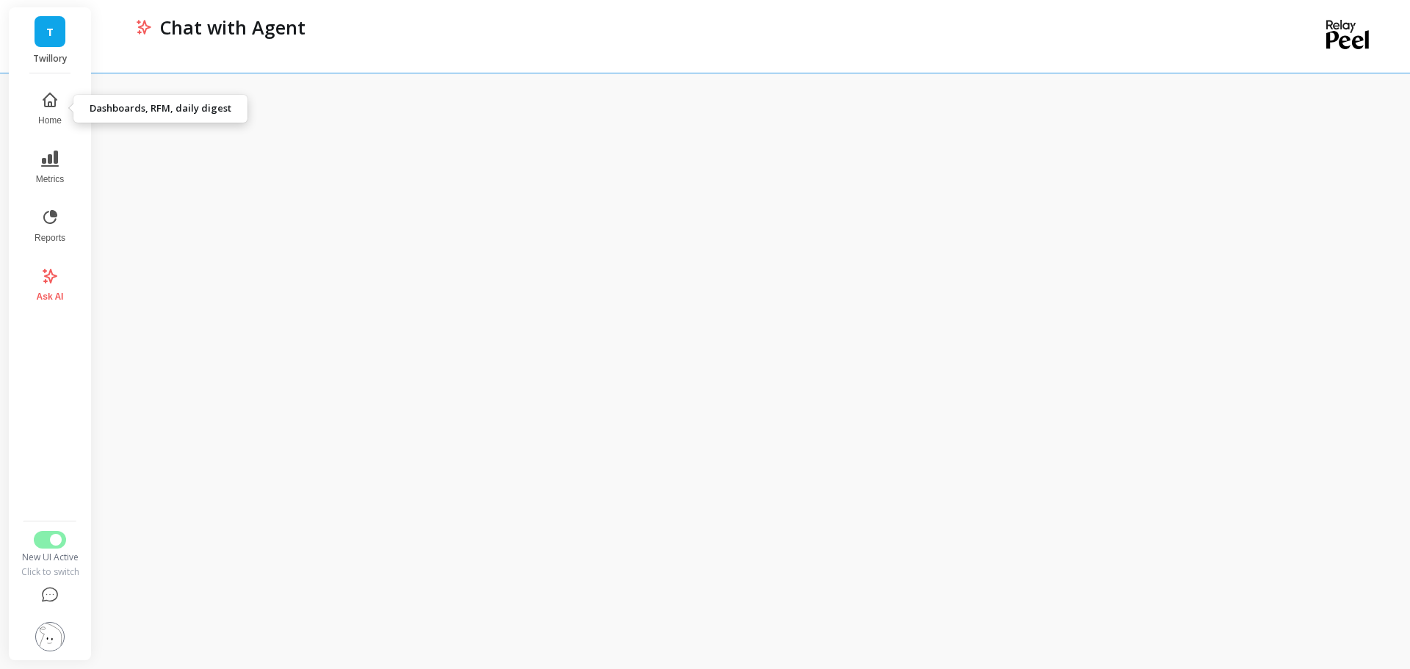
click at [57, 110] on button "Home" at bounding box center [50, 108] width 48 height 53
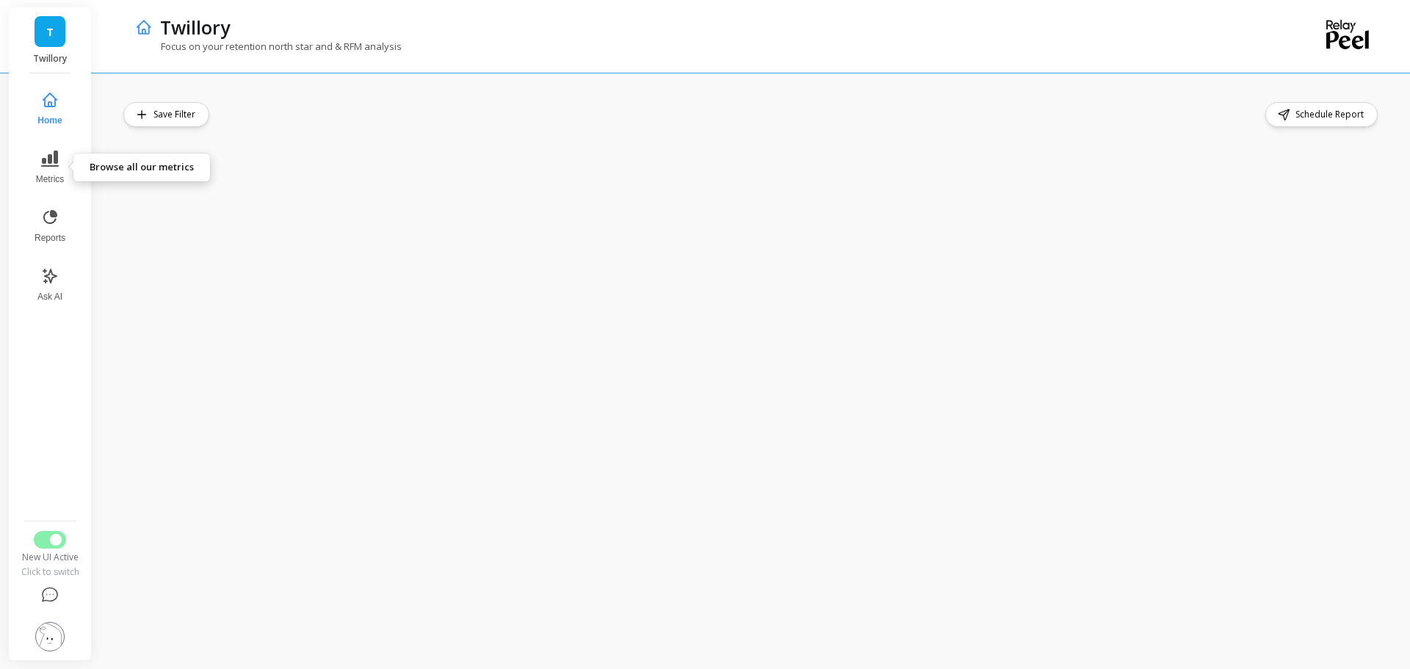
click at [57, 168] on button "Metrics" at bounding box center [50, 167] width 48 height 53
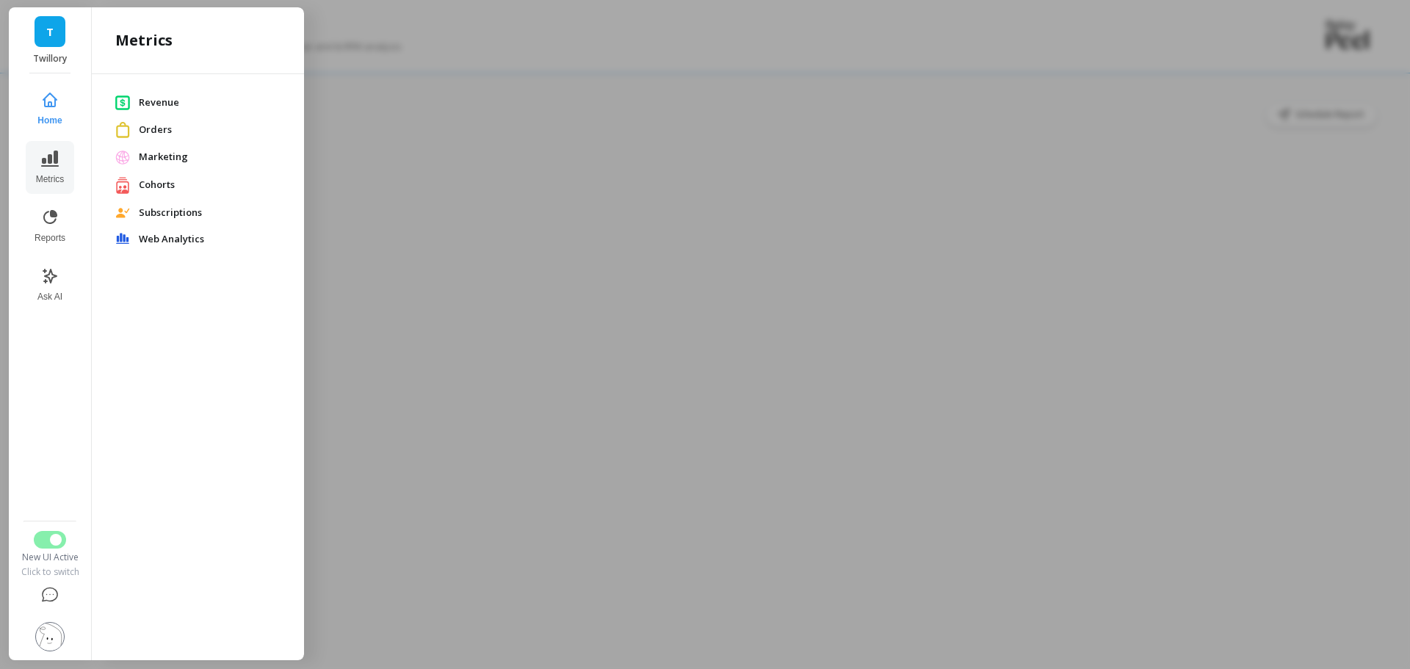
click at [157, 182] on span "Cohorts" at bounding box center [210, 185] width 142 height 15
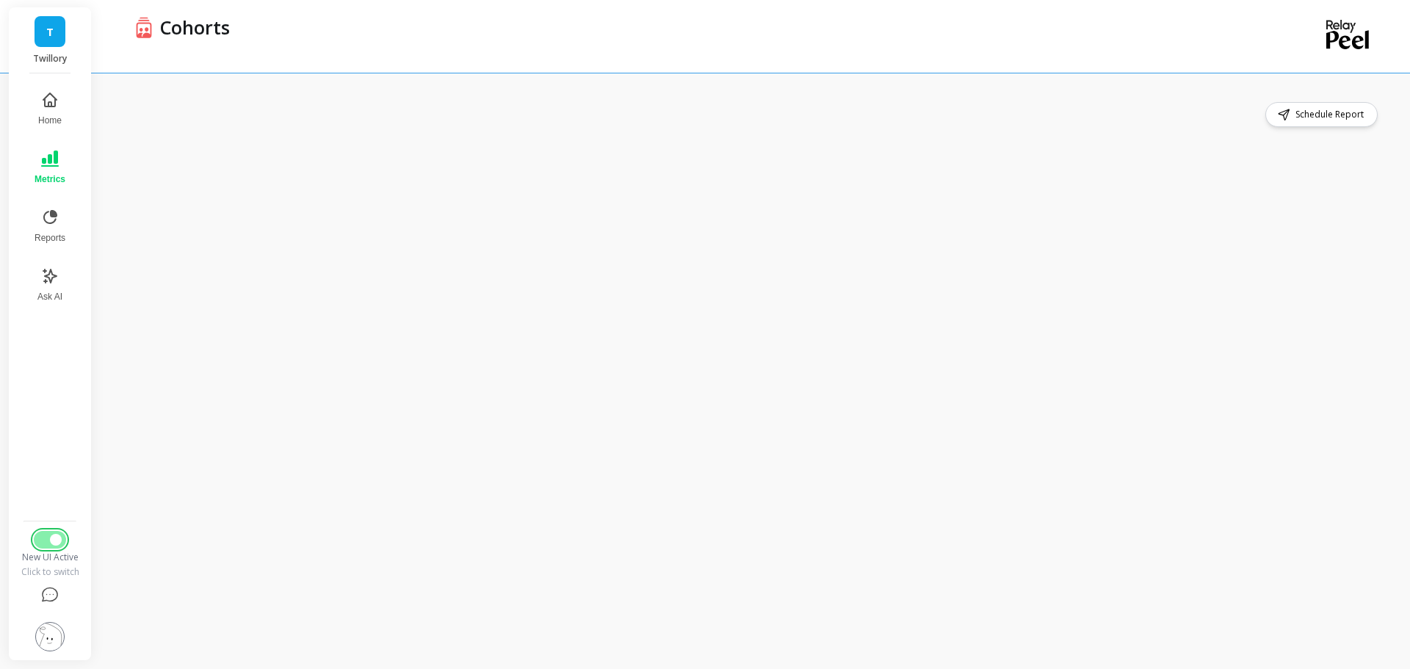
click at [56, 543] on span "Switch to Legacy UI" at bounding box center [56, 540] width 12 height 12
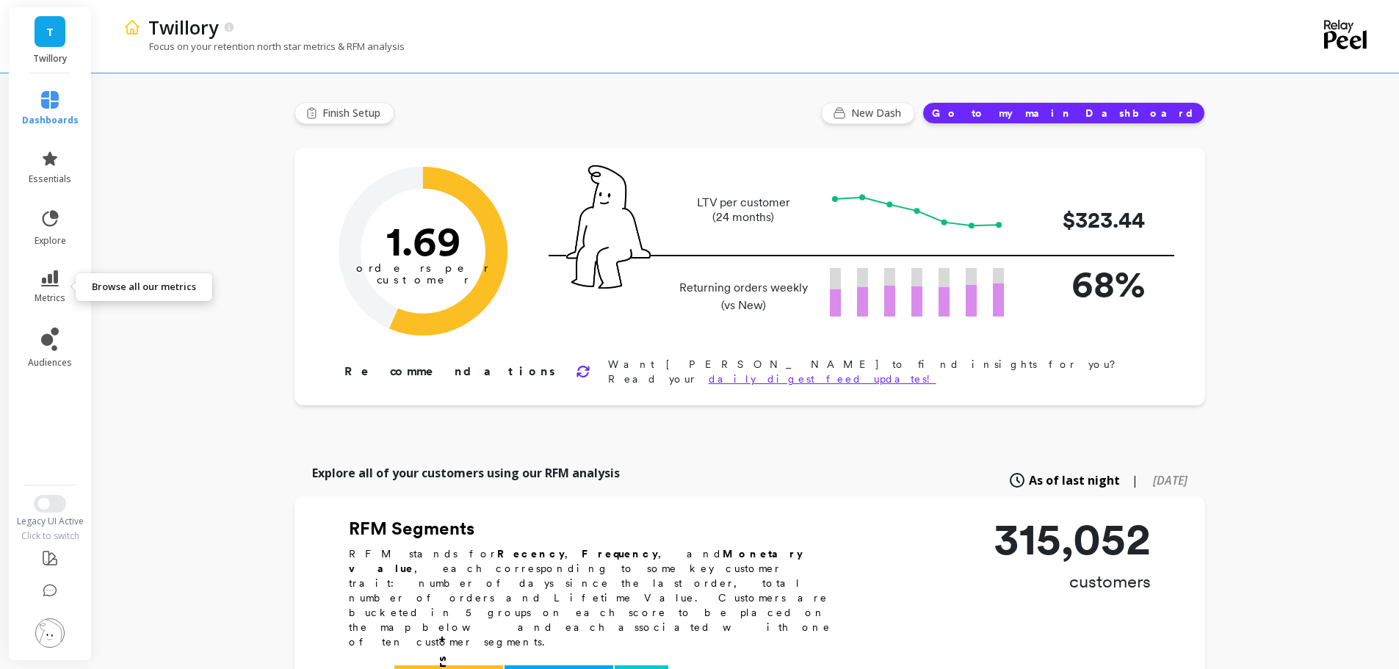
click at [48, 289] on link "metrics" at bounding box center [50, 287] width 57 height 34
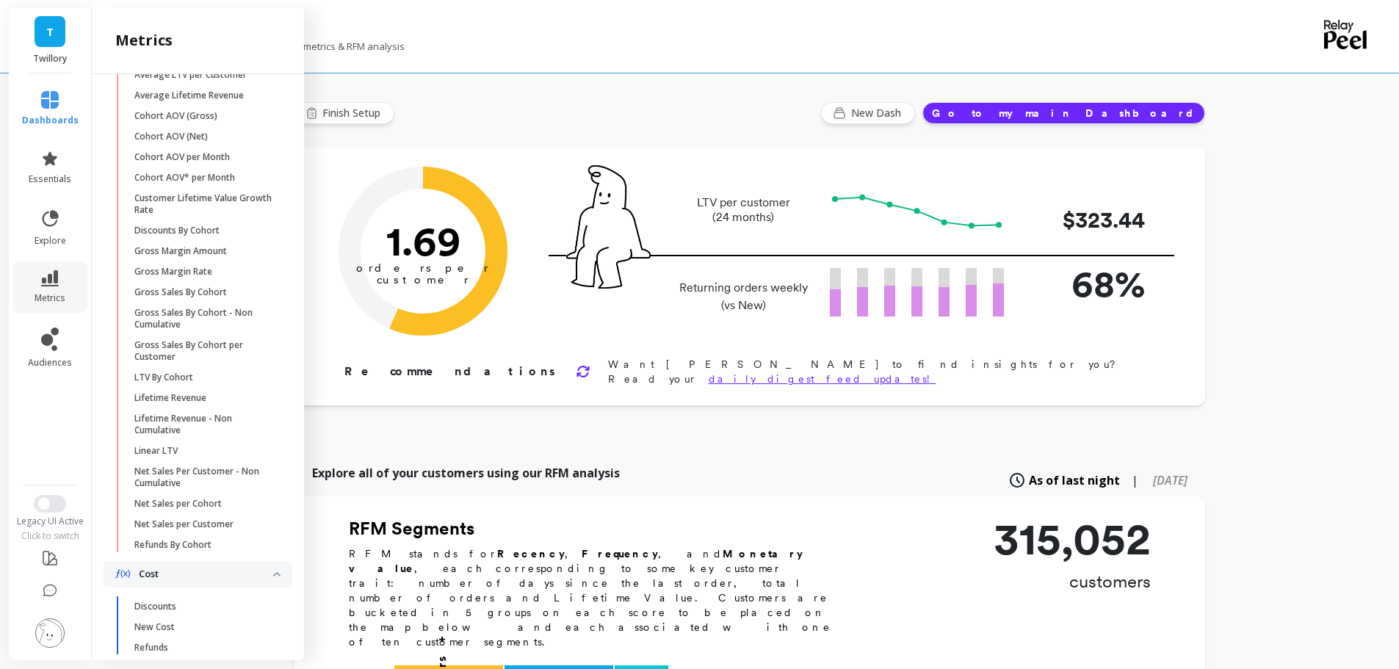
scroll to position [514, 0]
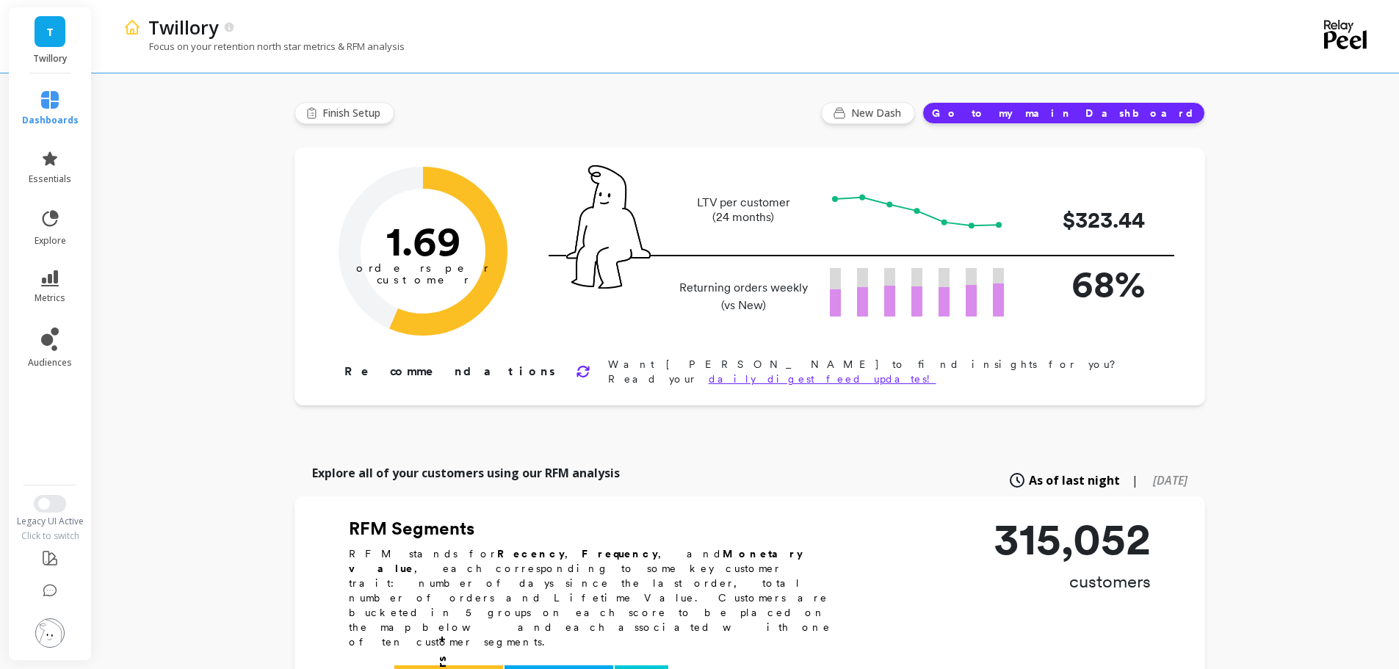
click at [691, 117] on div "Finish Setup New Dash Go to my main Dashboard" at bounding box center [749, 113] width 911 height 22
click at [48, 225] on icon at bounding box center [51, 218] width 16 height 16
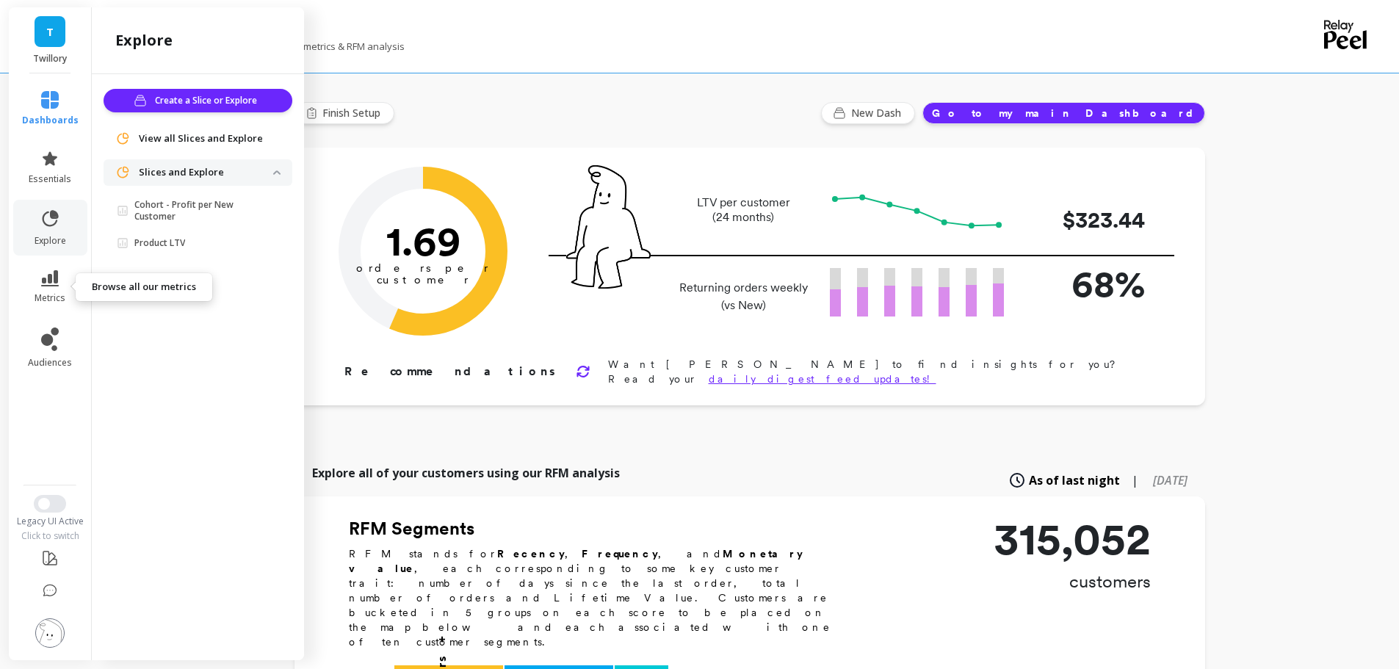
click at [49, 296] on span "metrics" at bounding box center [50, 298] width 31 height 12
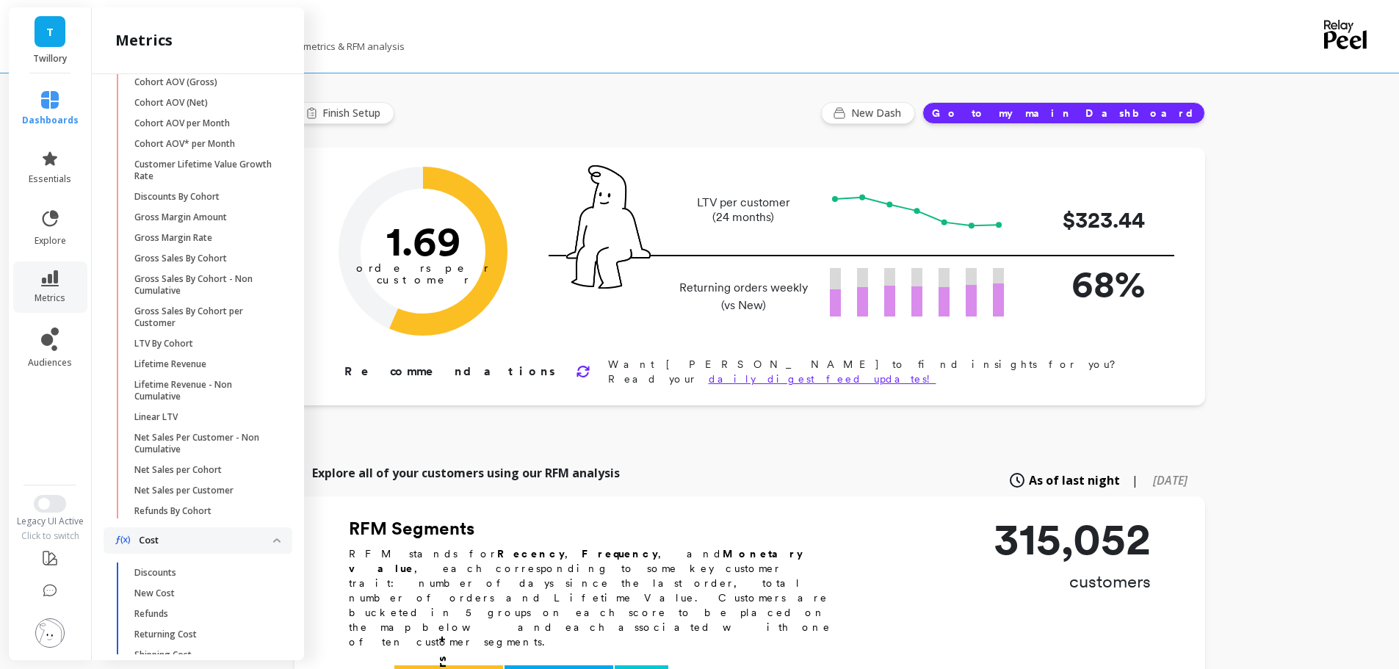
scroll to position [367, 0]
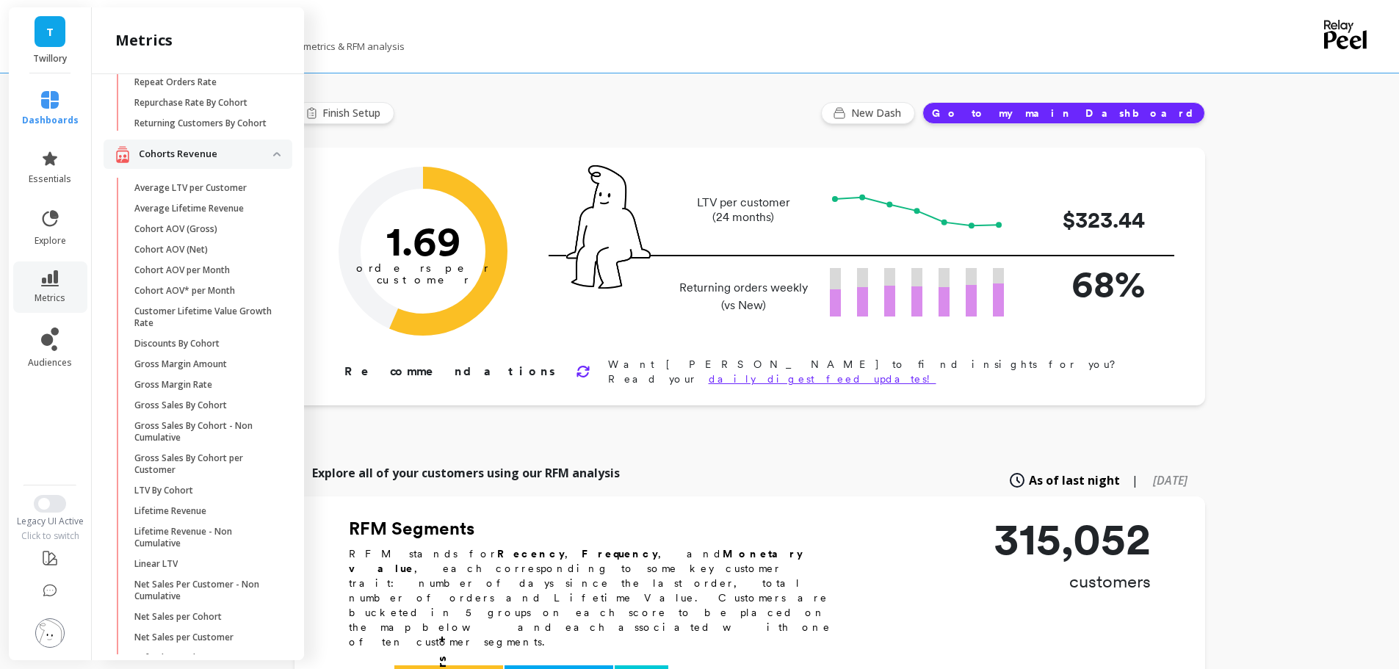
click at [219, 194] on p "Average LTV per Customer" at bounding box center [190, 188] width 112 height 12
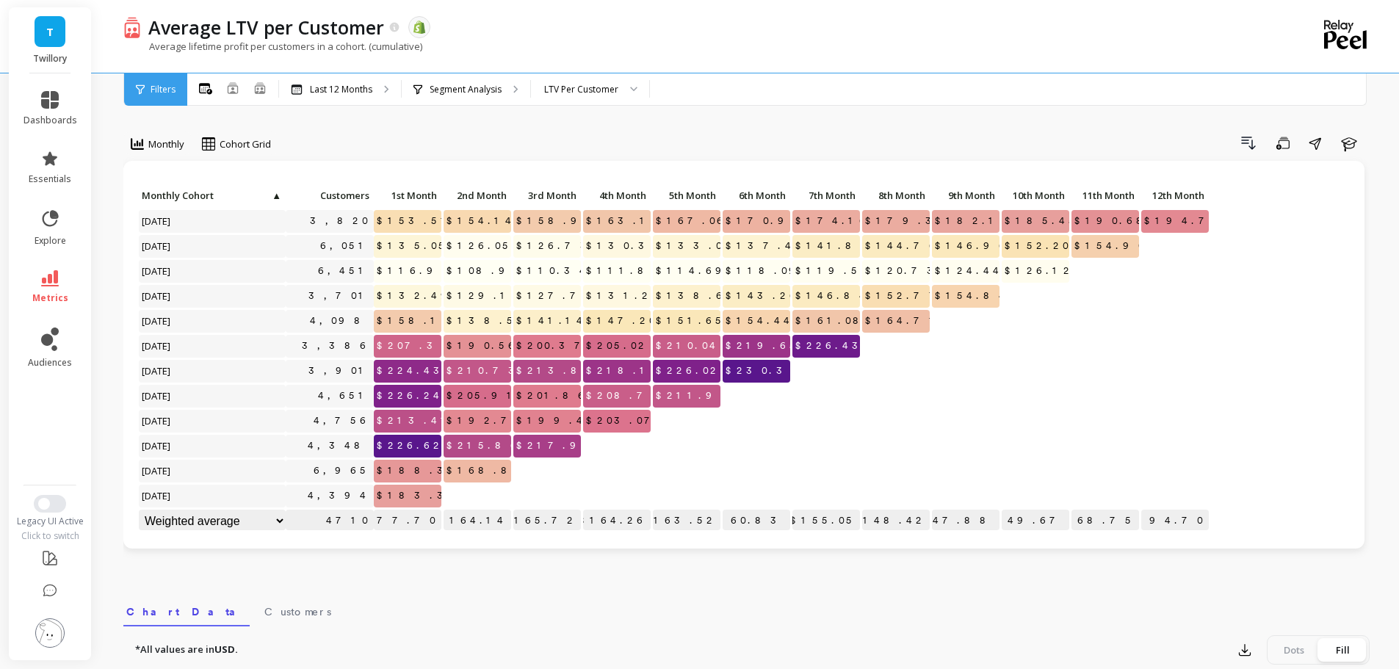
click at [367, 92] on p "Last 12 Months" at bounding box center [341, 90] width 62 height 12
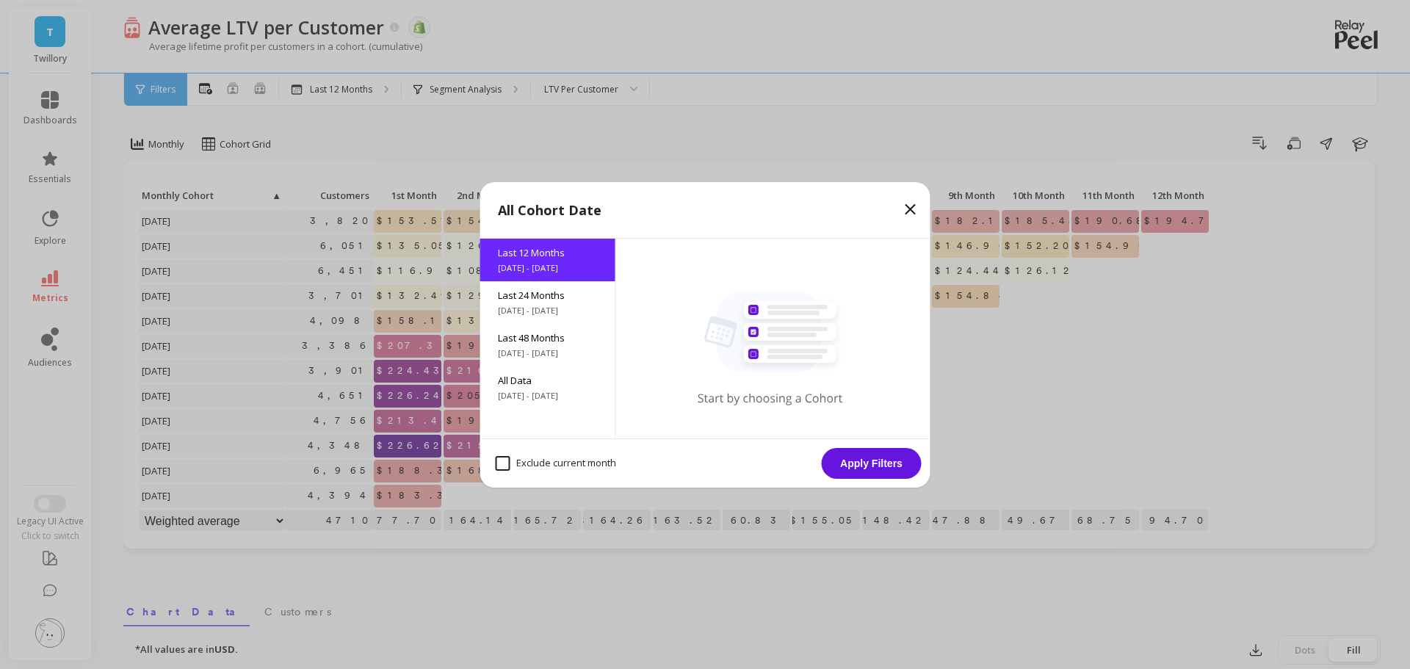
click at [905, 205] on icon at bounding box center [911, 209] width 18 height 18
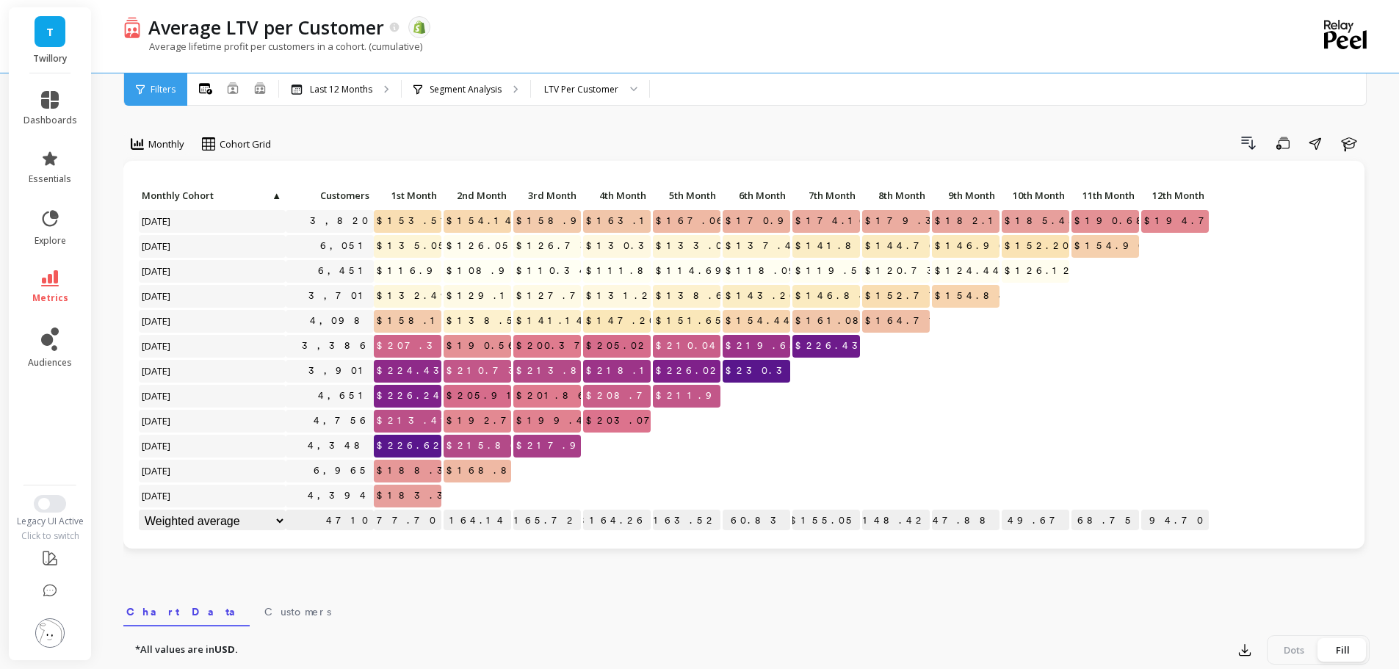
click at [50, 54] on p "Twillory" at bounding box center [50, 59] width 54 height 12
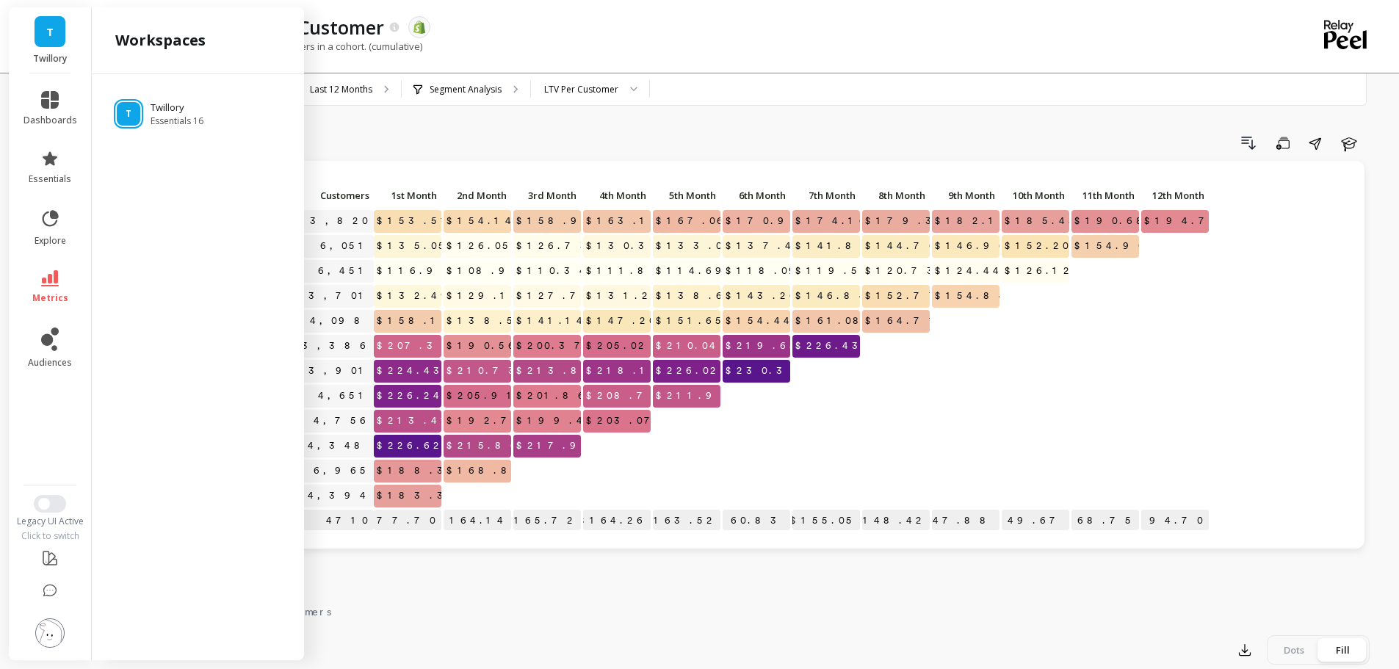
click at [668, 129] on div "Monthly Cohort Grid Drill Down Save Share Learn Click to create an audience 3,8…" at bounding box center [746, 619] width 1246 height 1121
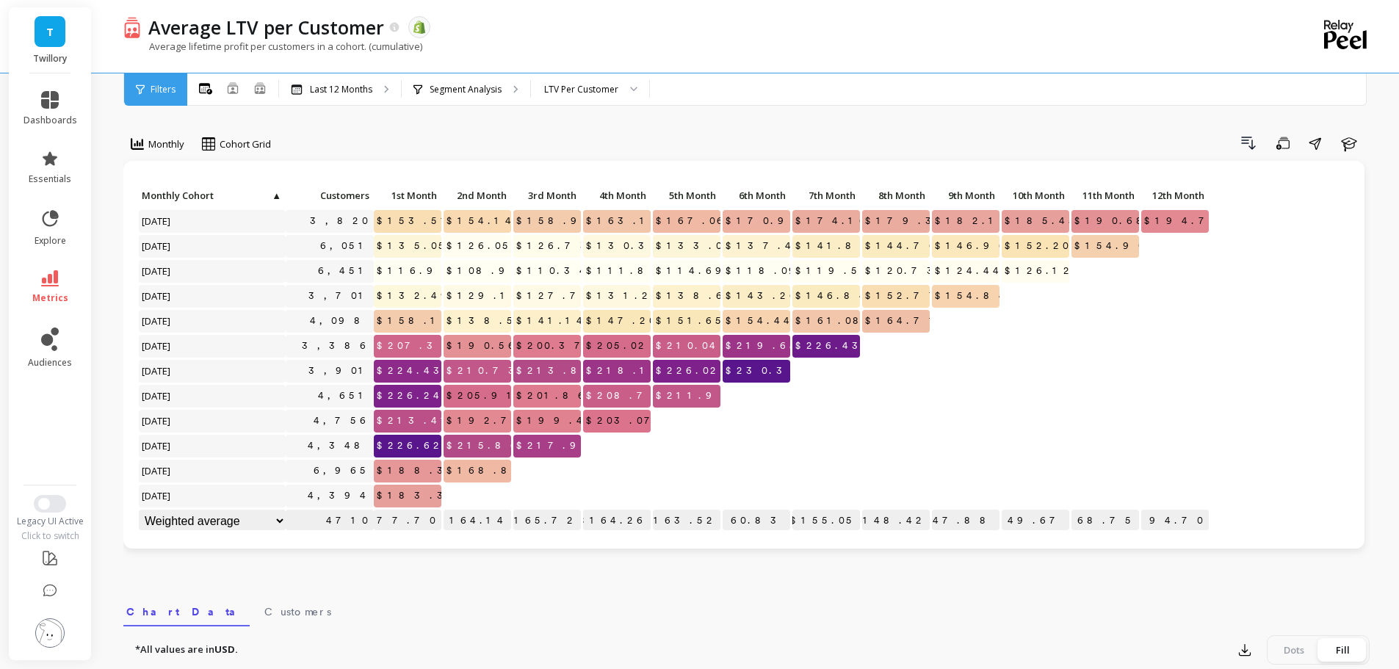
click at [364, 100] on div "Last 12 Months" at bounding box center [340, 89] width 122 height 32
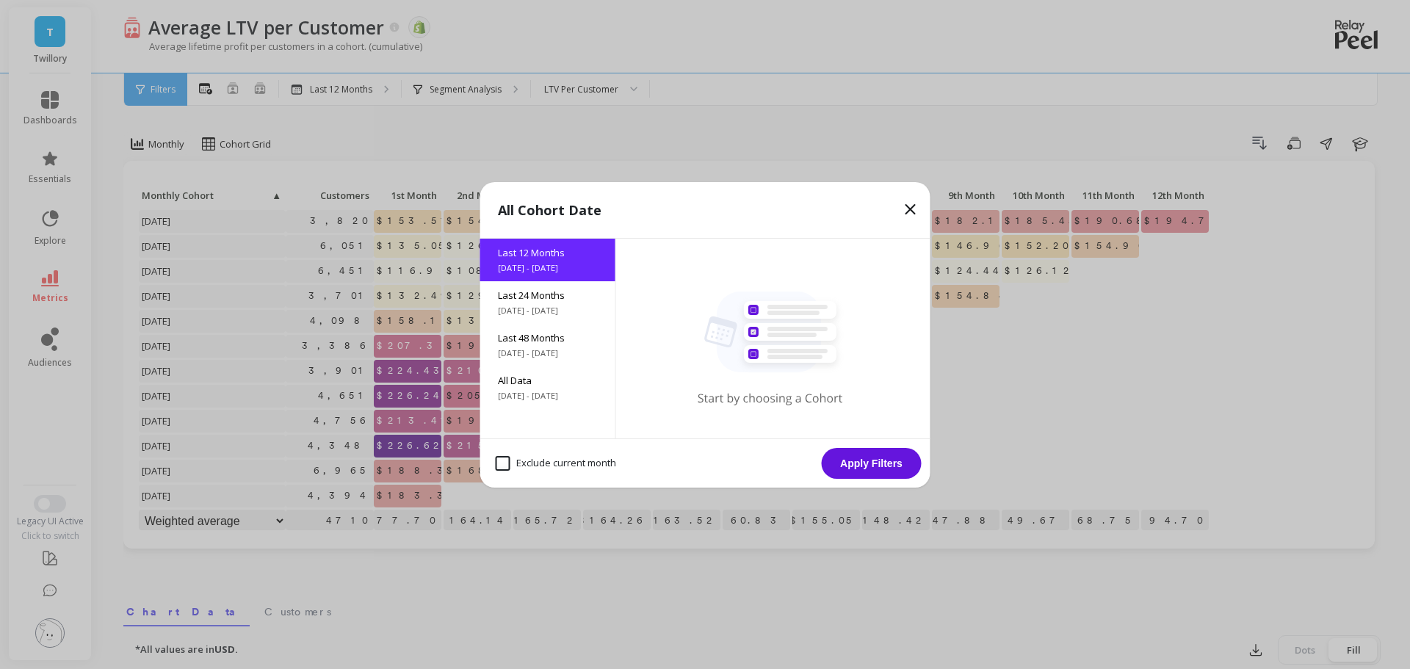
click at [912, 206] on icon at bounding box center [910, 209] width 9 height 9
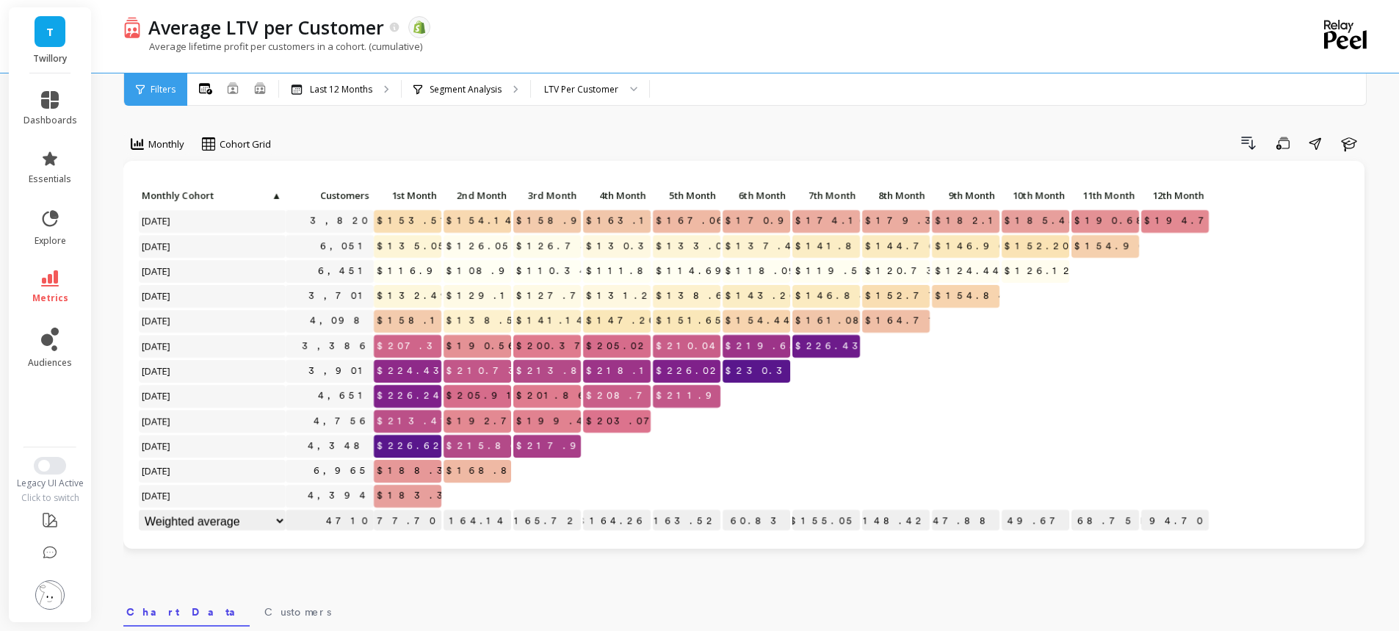
click at [349, 95] on div "Last 12 Months" at bounding box center [340, 89] width 122 height 32
click at [339, 89] on p "Last 12 Months" at bounding box center [341, 90] width 62 height 12
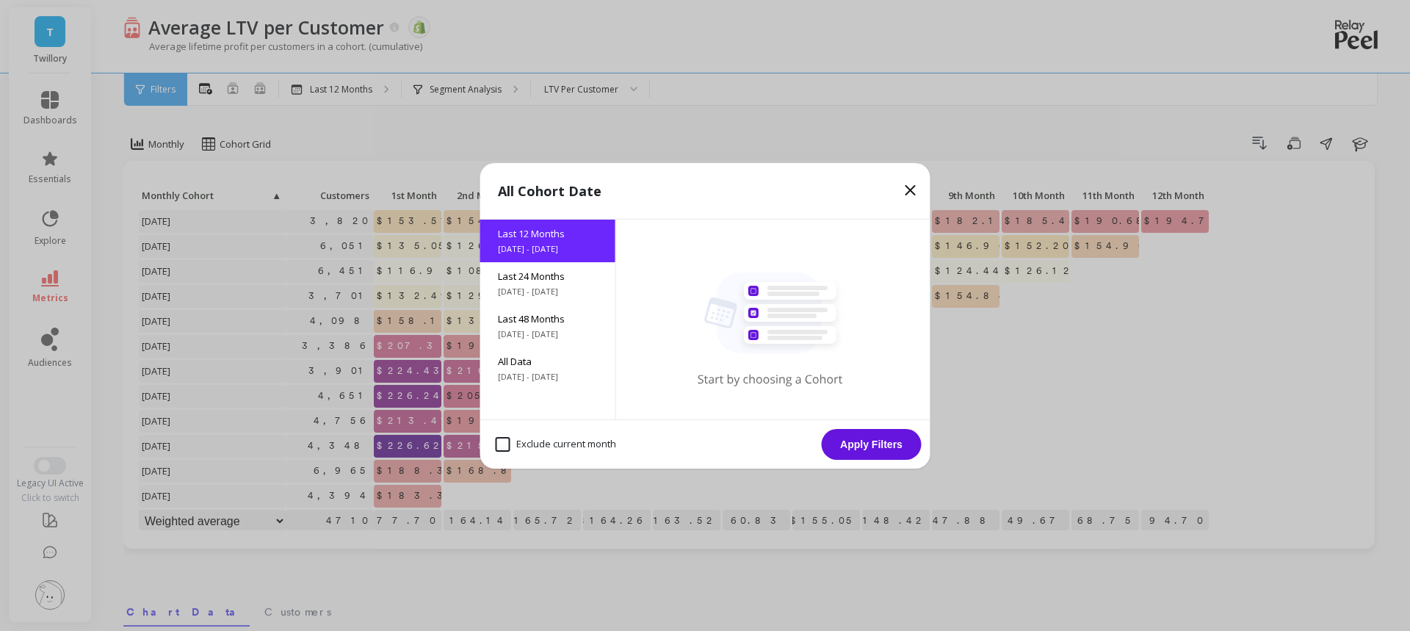
click at [523, 372] on span "6/1/2017 - 10/1/2025" at bounding box center [548, 377] width 100 height 12
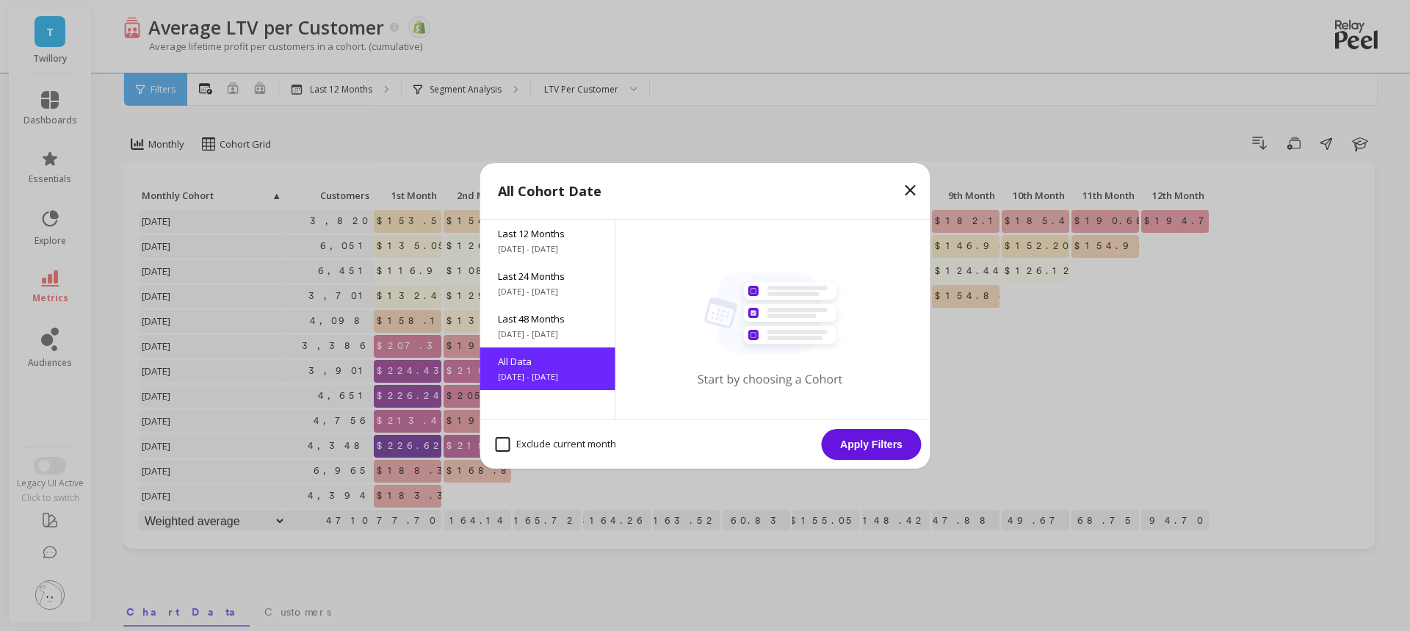
click at [861, 438] on button "Apply Filters" at bounding box center [872, 444] width 100 height 31
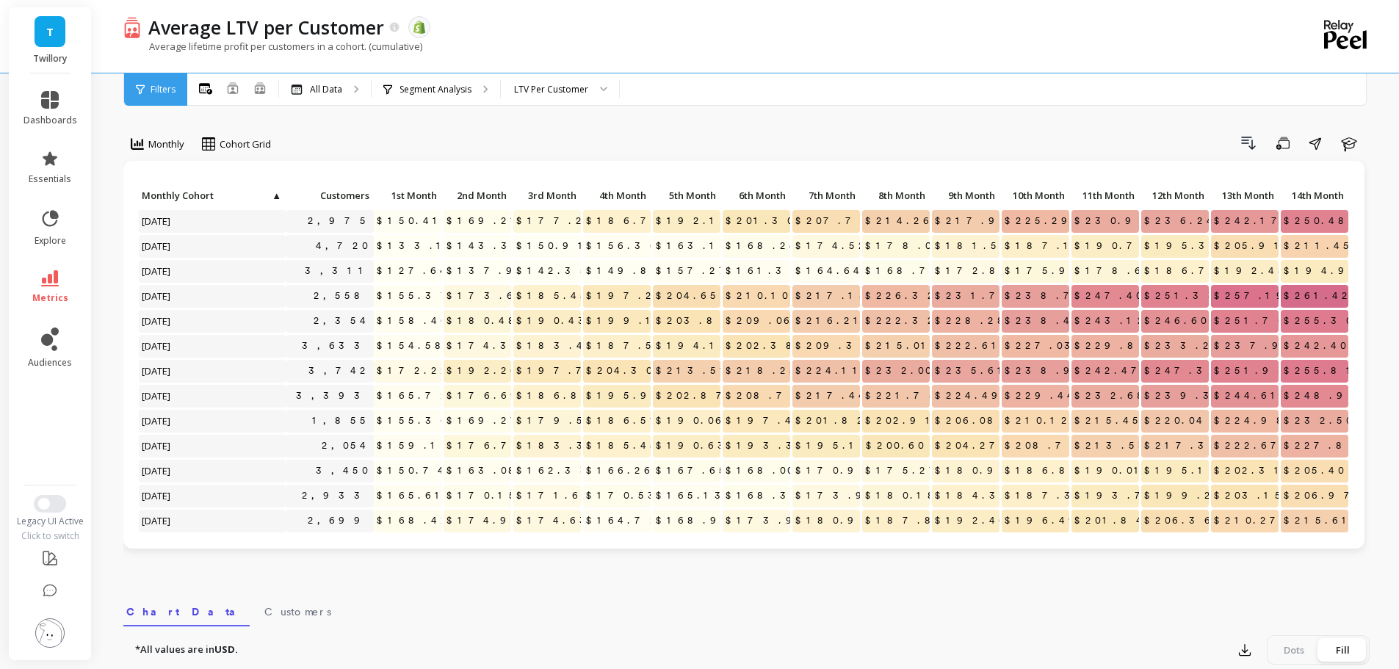
click at [71, 109] on link "dashboards" at bounding box center [50, 108] width 54 height 35
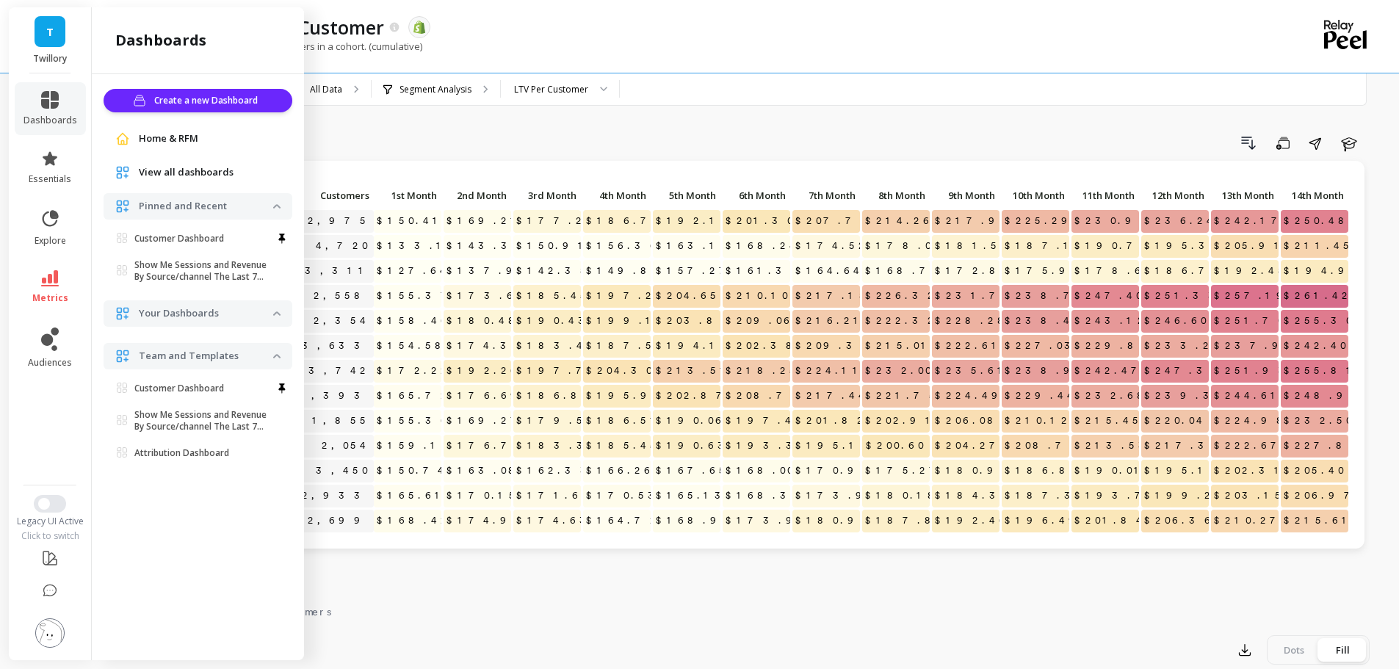
click at [198, 144] on span "Home & RFM" at bounding box center [168, 138] width 59 height 15
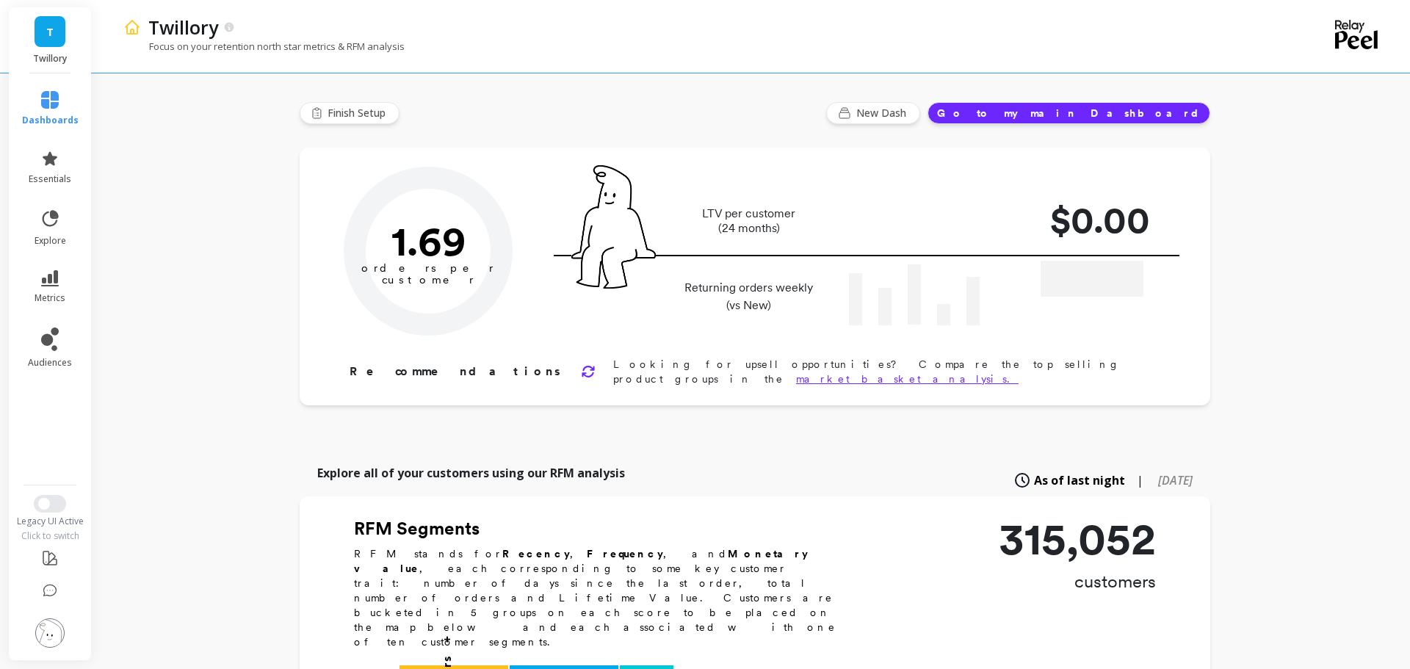
type input "Champions"
type input "28618"
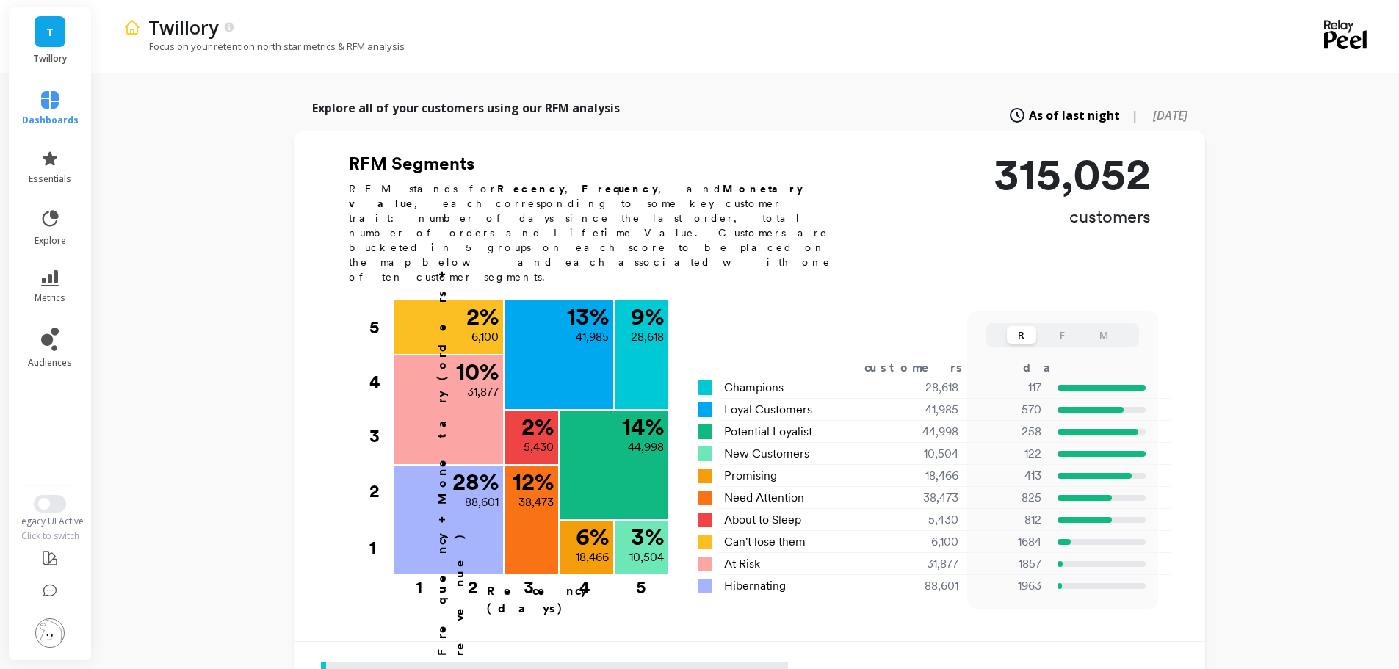
scroll to position [367, 0]
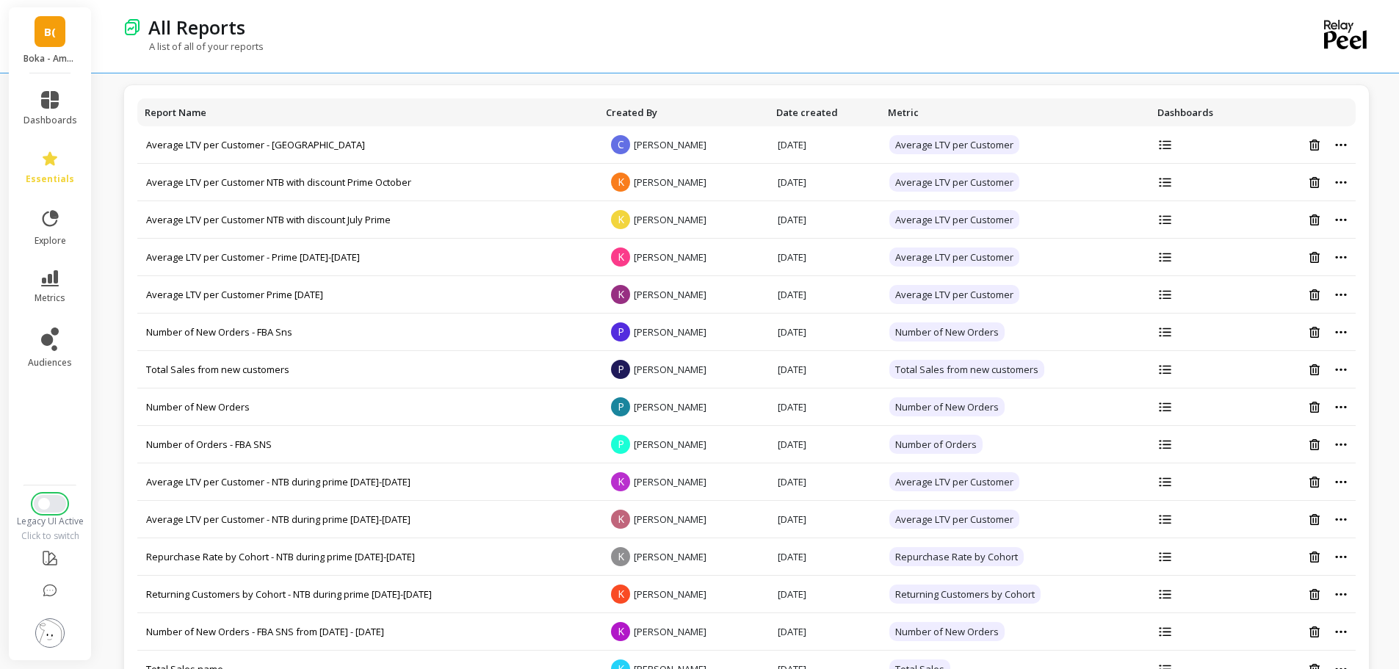
click at [49, 504] on span "Switch to New UI" at bounding box center [44, 504] width 12 height 12
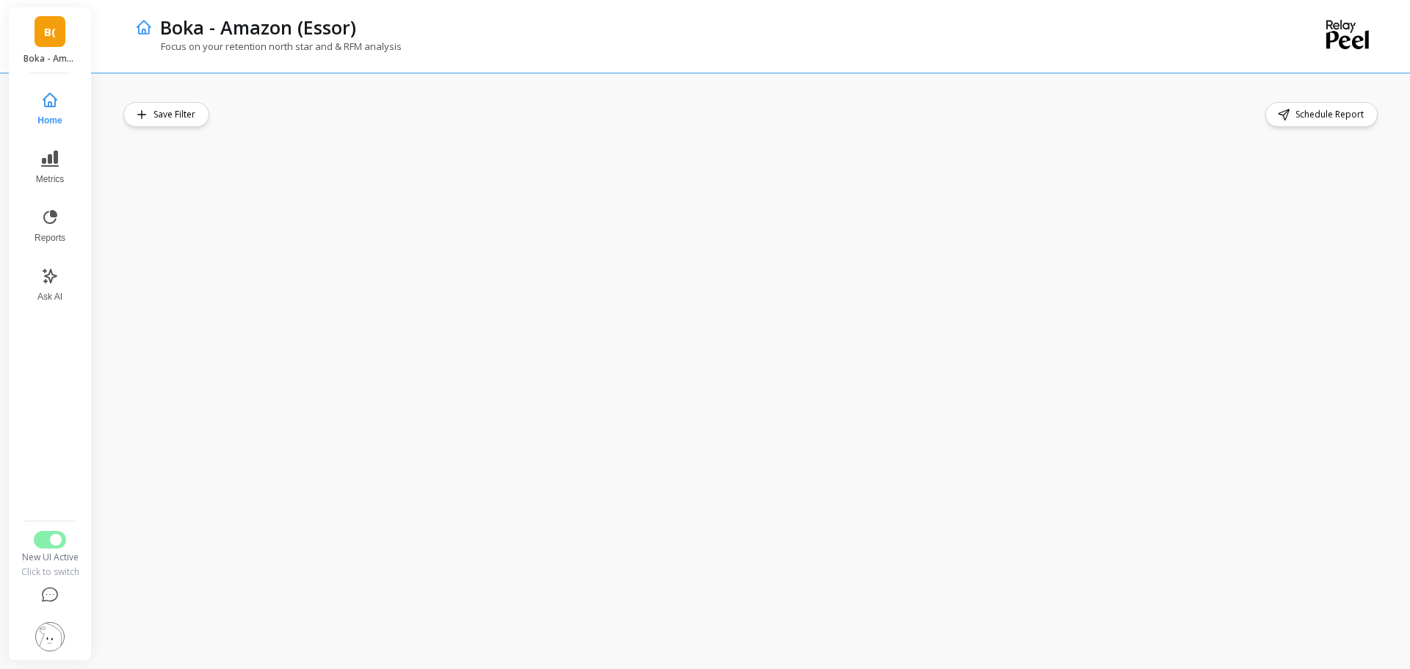
click at [57, 228] on button "Reports" at bounding box center [50, 226] width 48 height 53
click at [1394, 431] on div "Schedule Report" at bounding box center [755, 371] width 1310 height 596
